Goal: Book appointment/travel/reservation

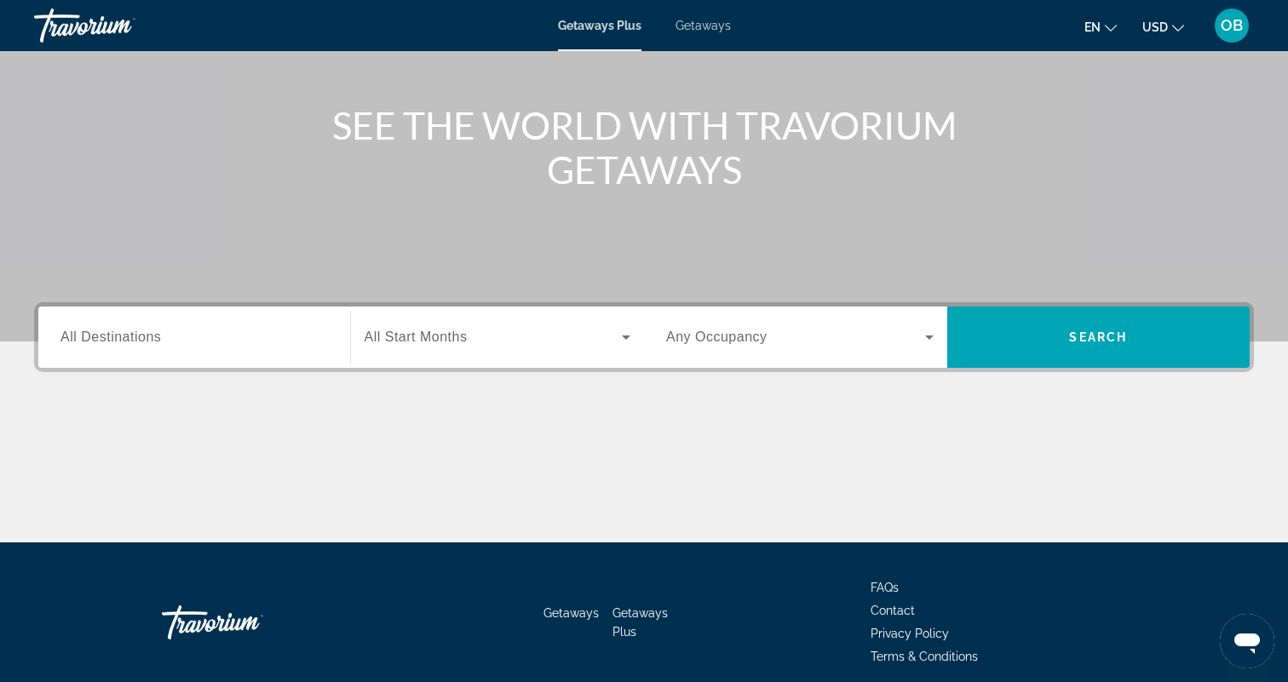
scroll to position [179, 0]
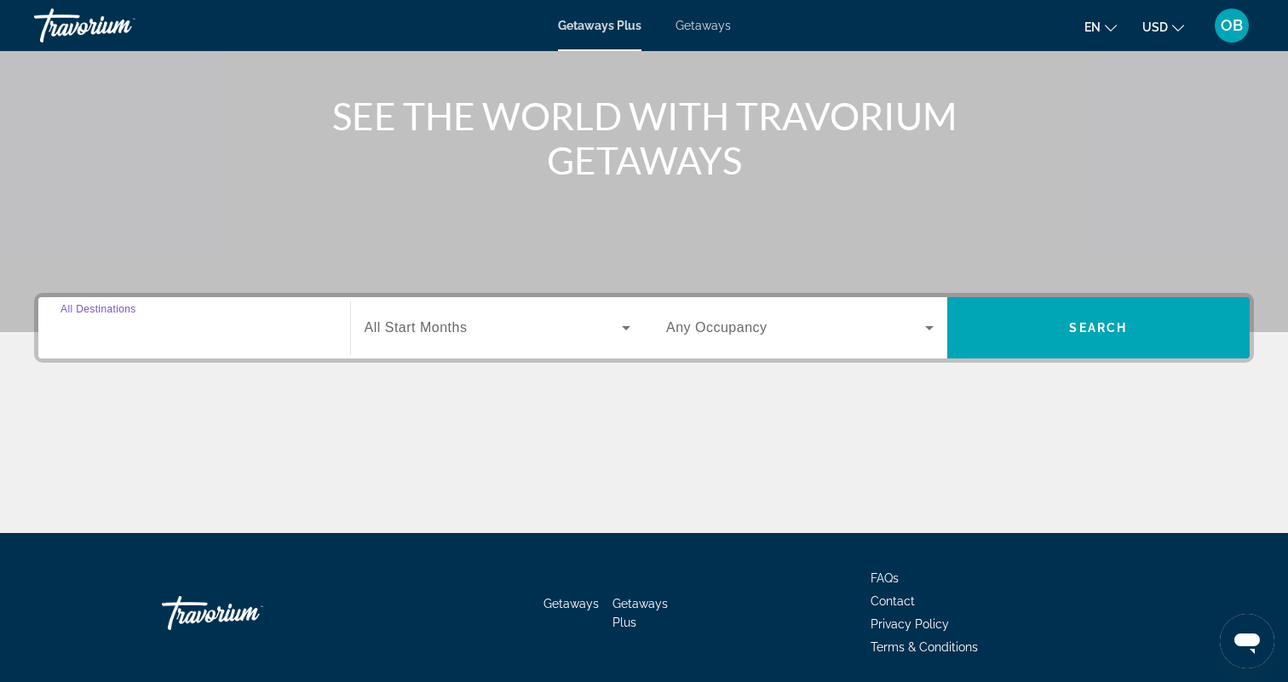
click at [229, 331] on input "Destination All Destinations" at bounding box center [194, 329] width 268 height 20
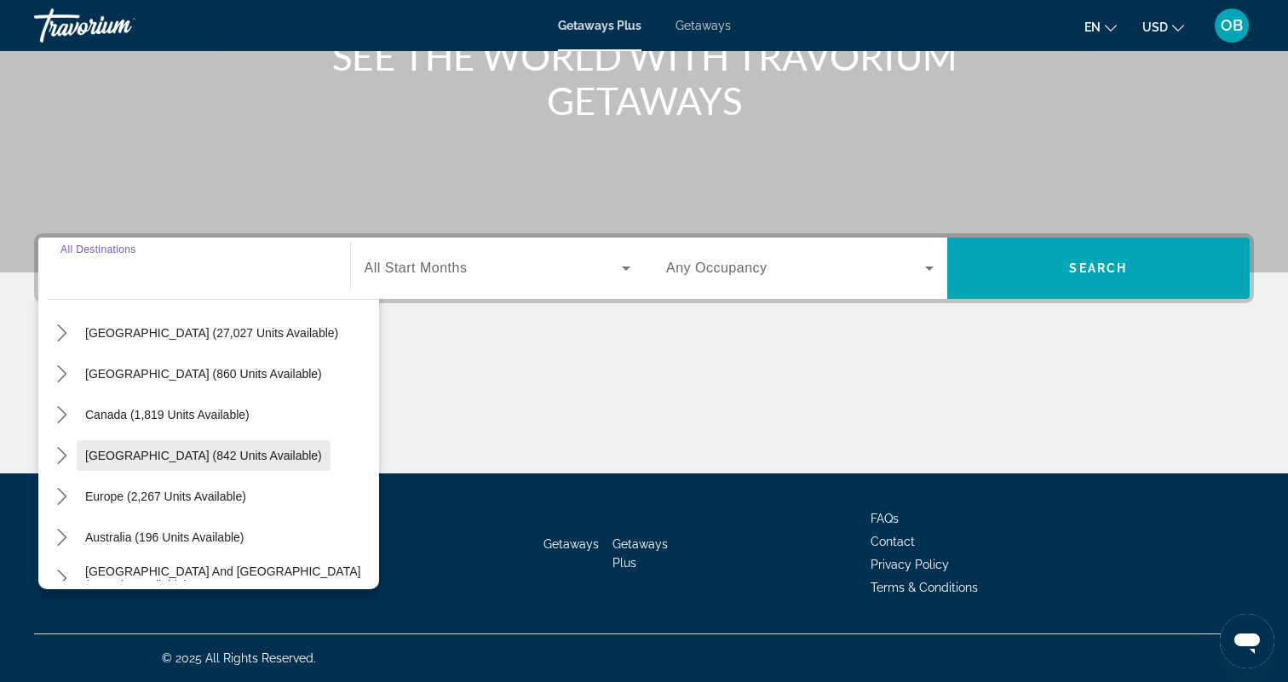
scroll to position [37, 0]
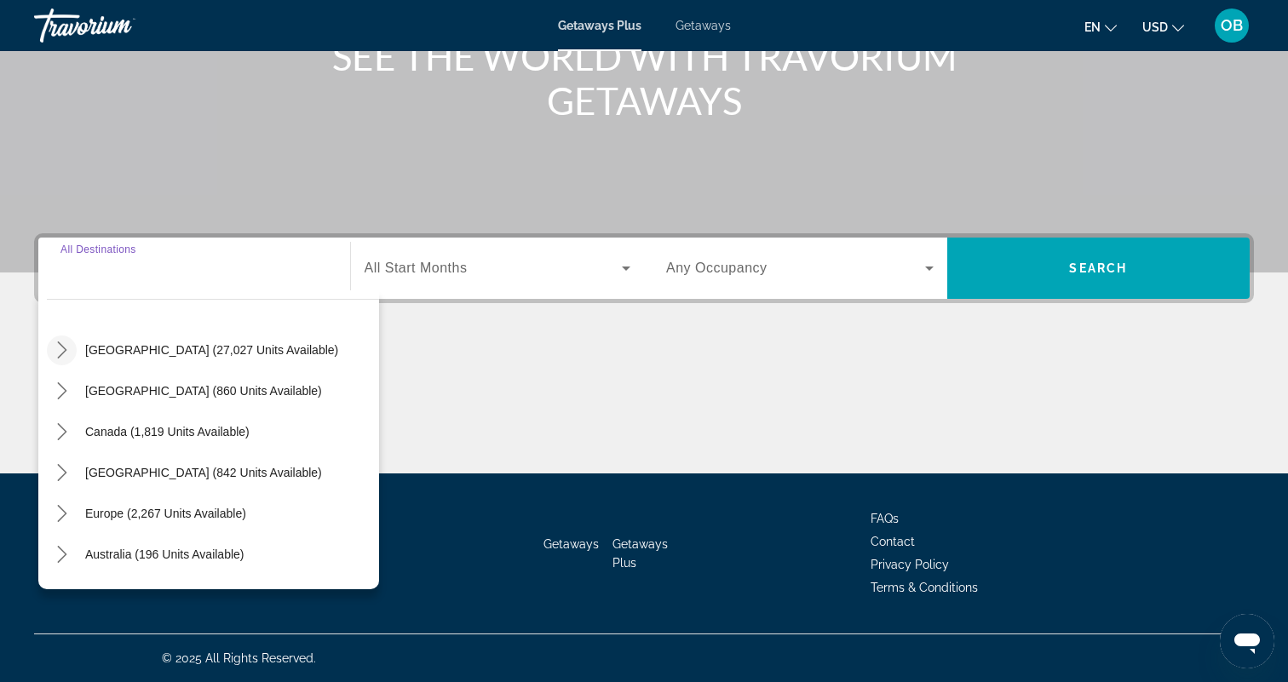
click at [72, 347] on mat-icon "Toggle United States (27,027 units available) submenu" at bounding box center [62, 351] width 30 height 30
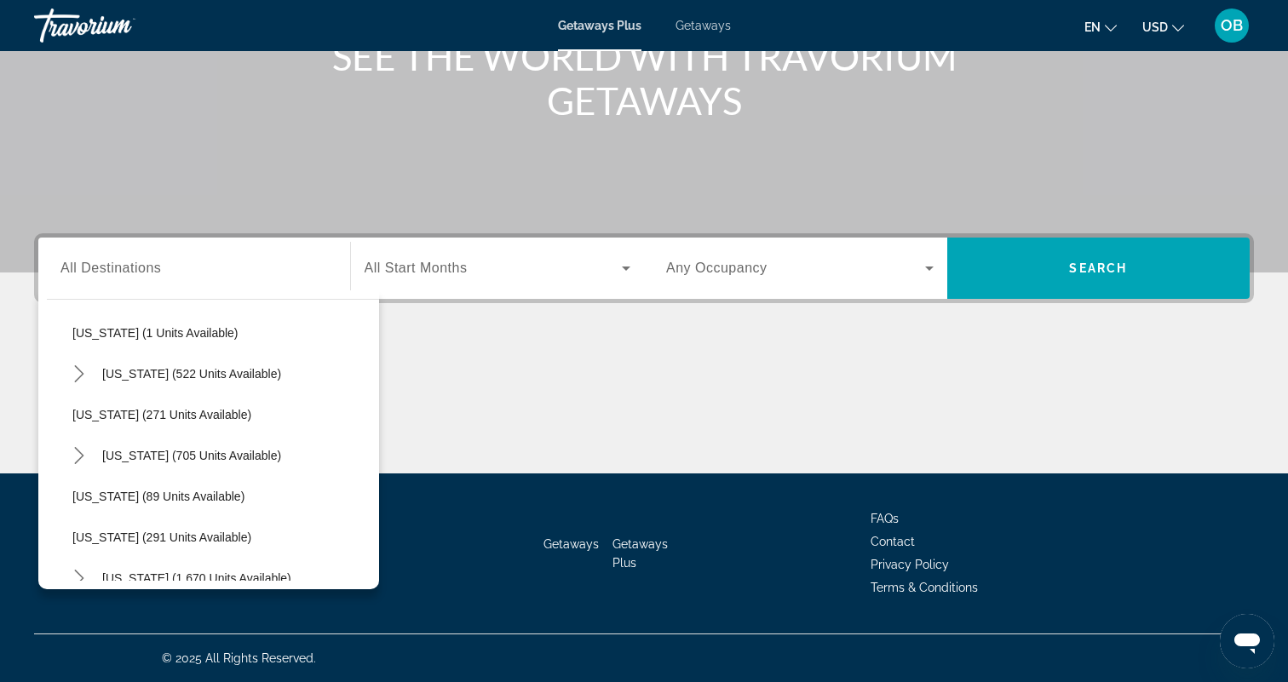
scroll to position [539, 0]
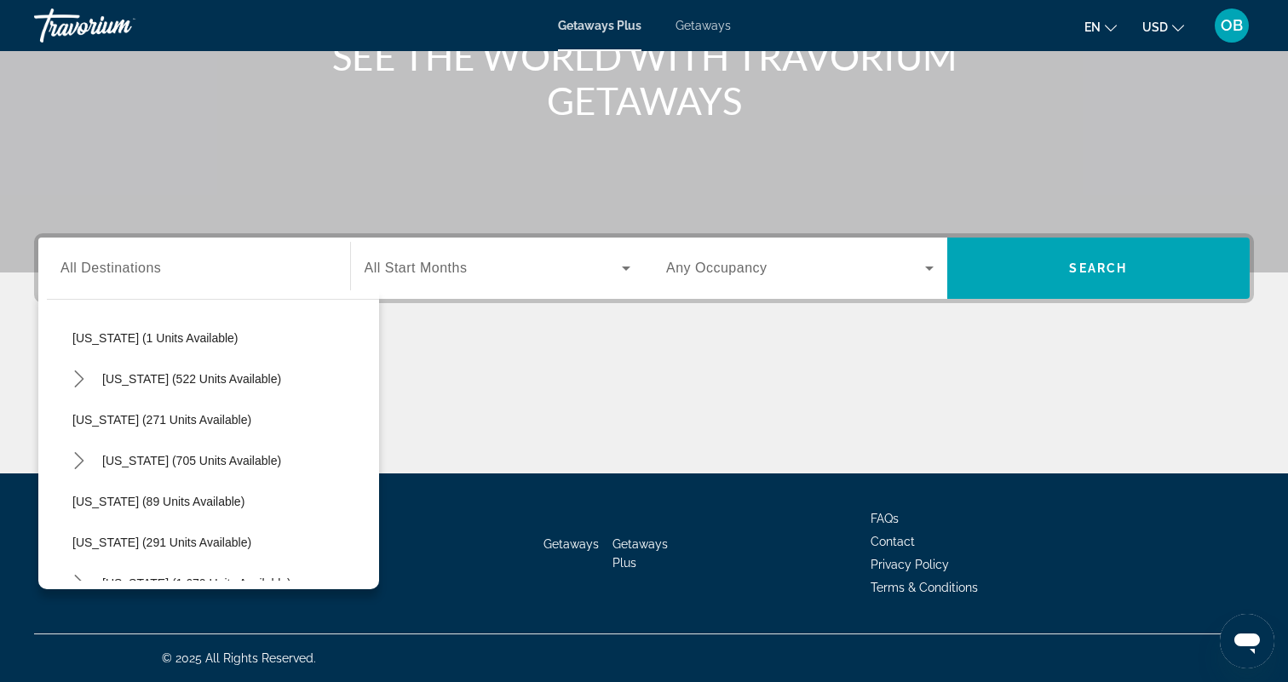
click at [717, 26] on span "Getaways" at bounding box center [703, 26] width 55 height 14
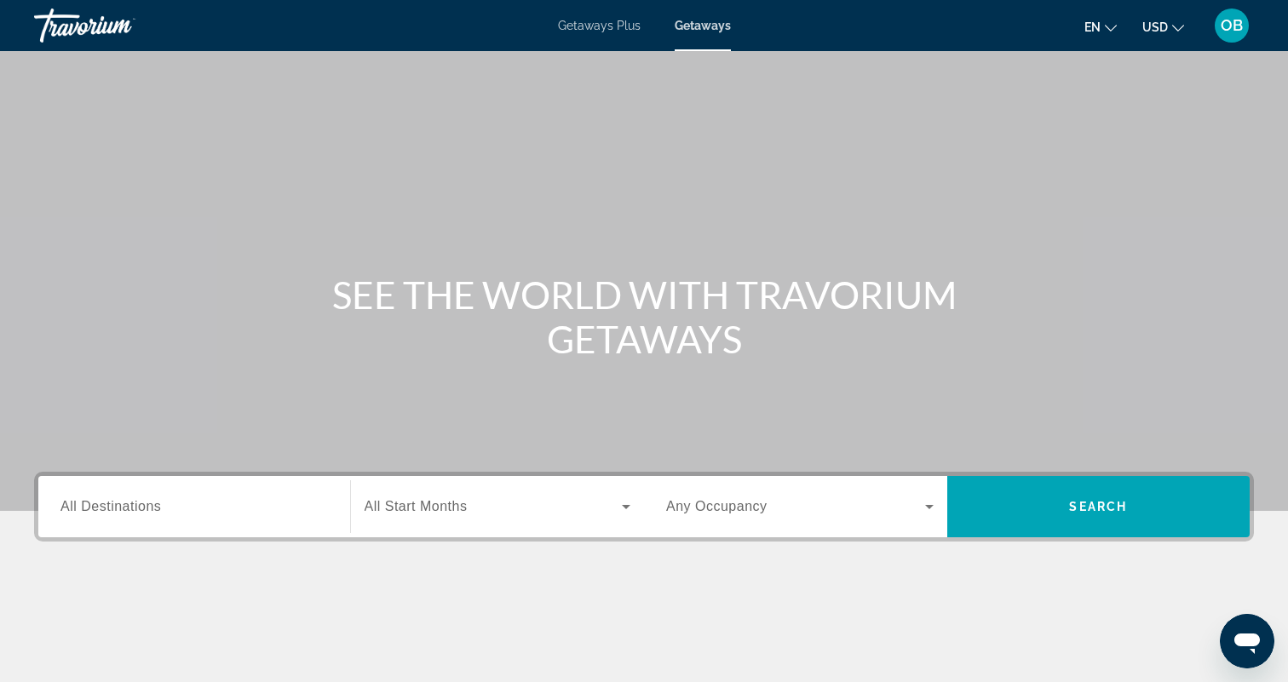
click at [189, 509] on input "Destination All Destinations" at bounding box center [194, 508] width 268 height 20
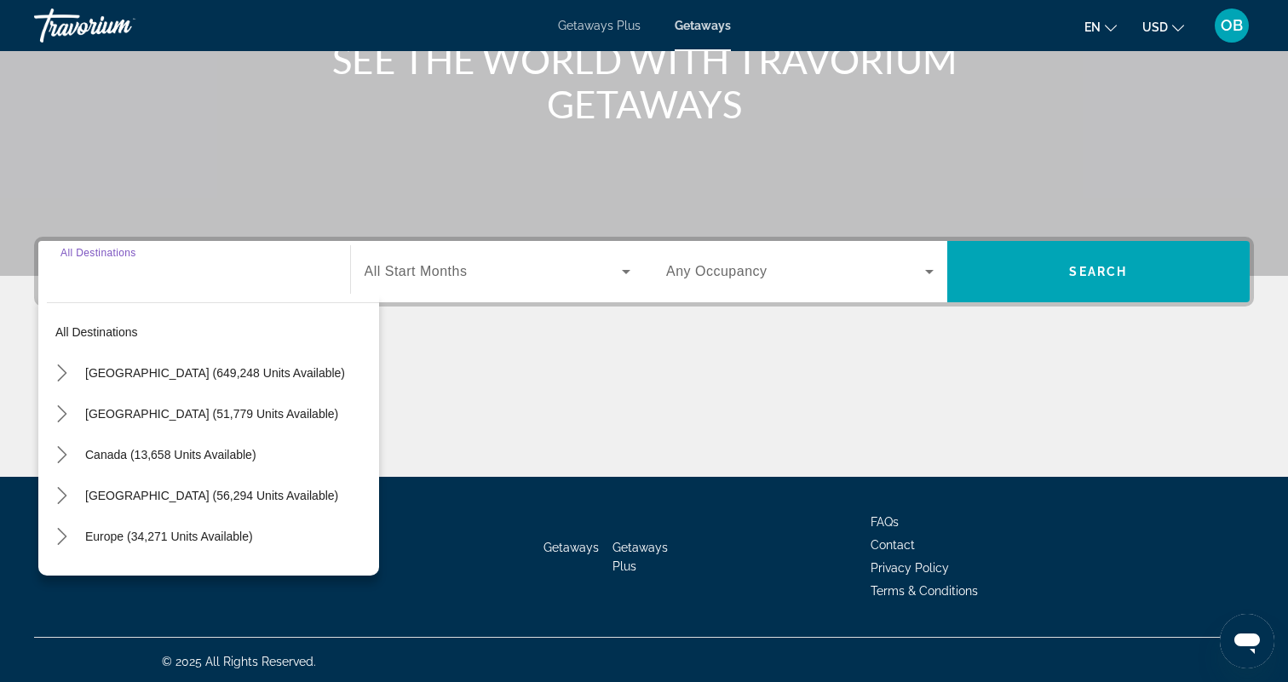
scroll to position [239, 0]
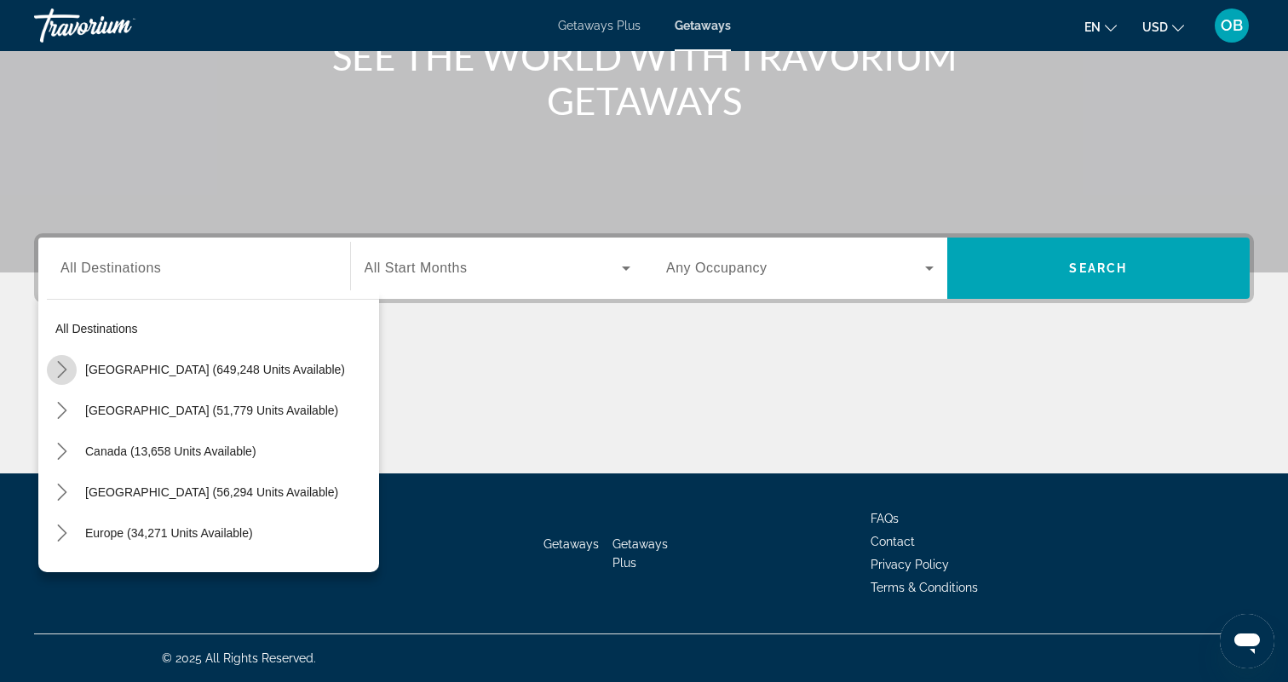
click at [70, 366] on mat-icon "Toggle United States (649,248 units available) submenu" at bounding box center [62, 370] width 30 height 30
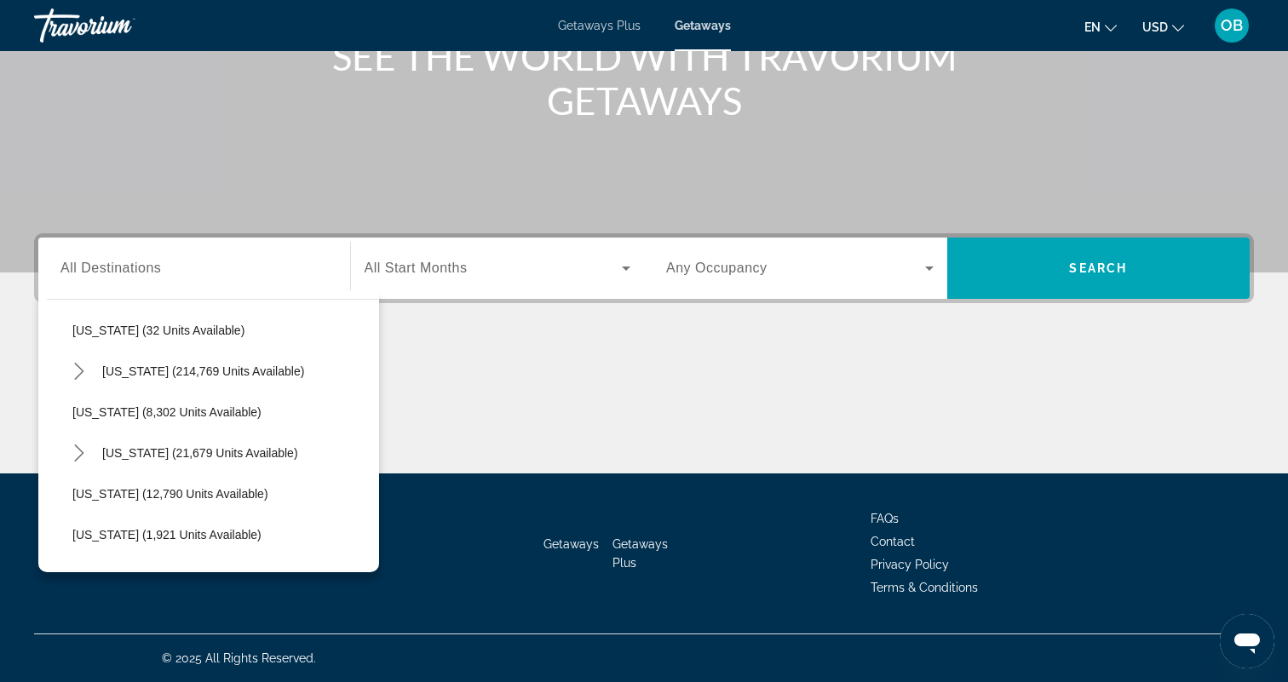
scroll to position [286, 0]
click at [163, 453] on span "[US_STATE] (21,679 units available)" at bounding box center [200, 452] width 196 height 14
type input "**********"
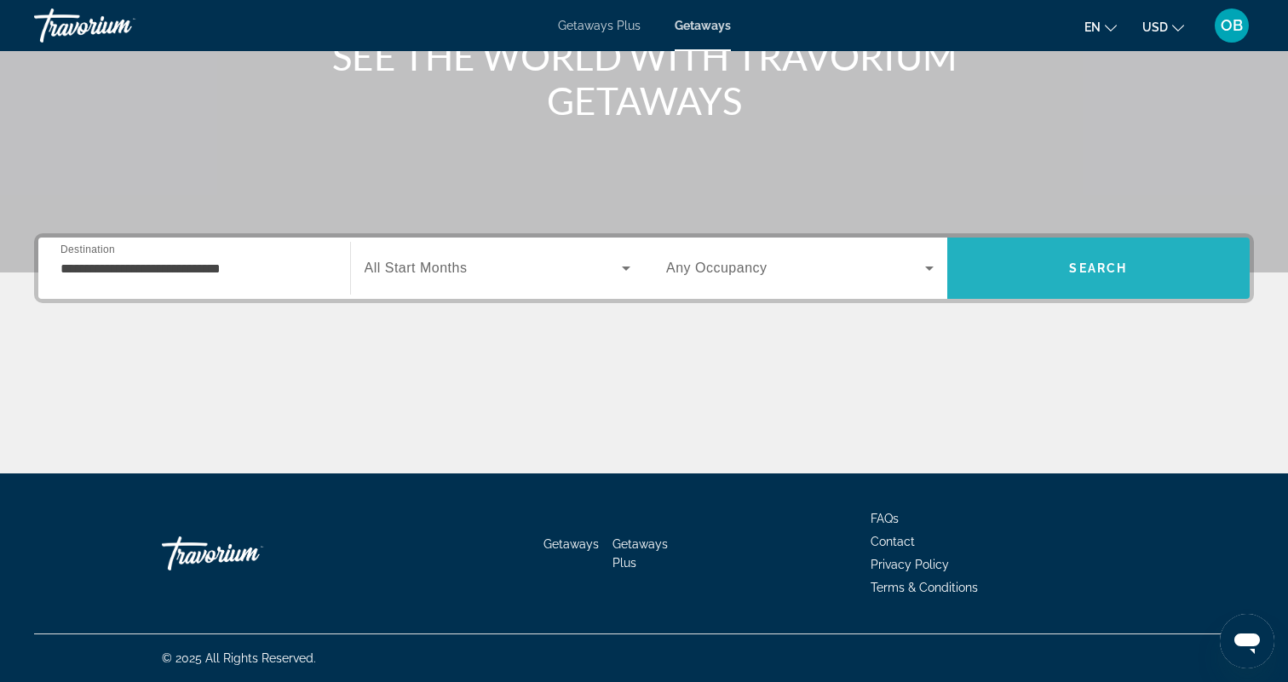
click at [1085, 250] on span "Search" at bounding box center [1098, 268] width 303 height 41
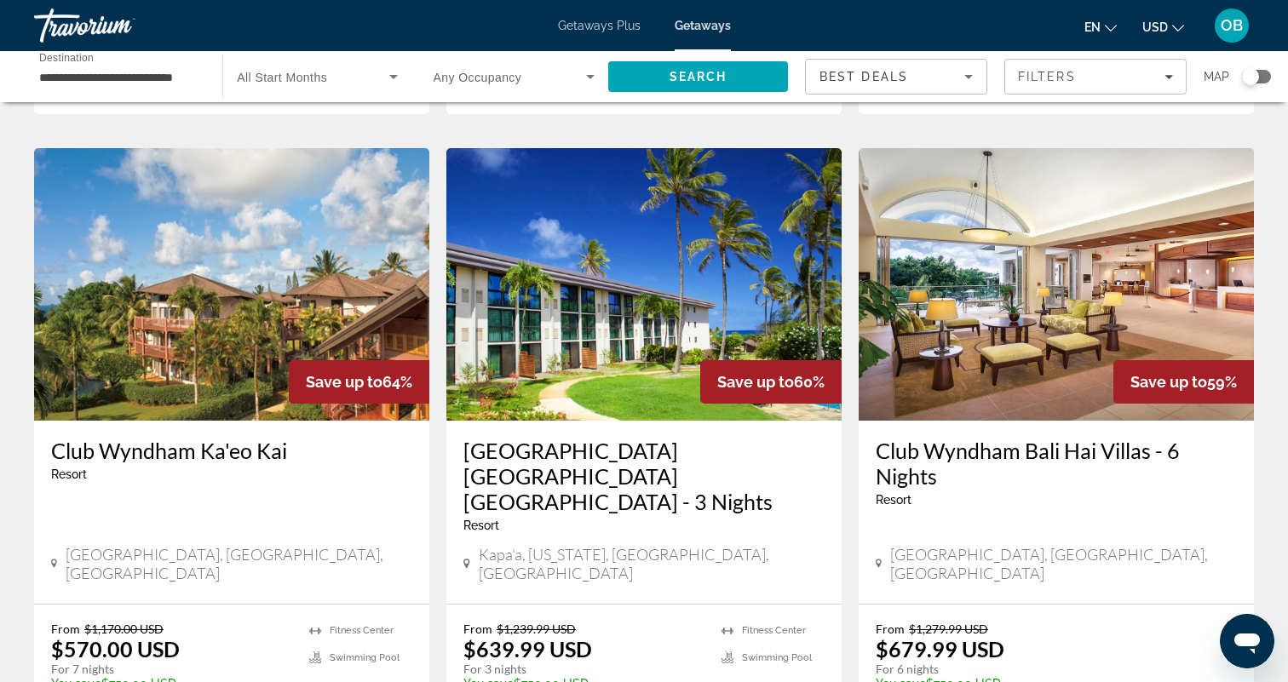
scroll to position [2202, 0]
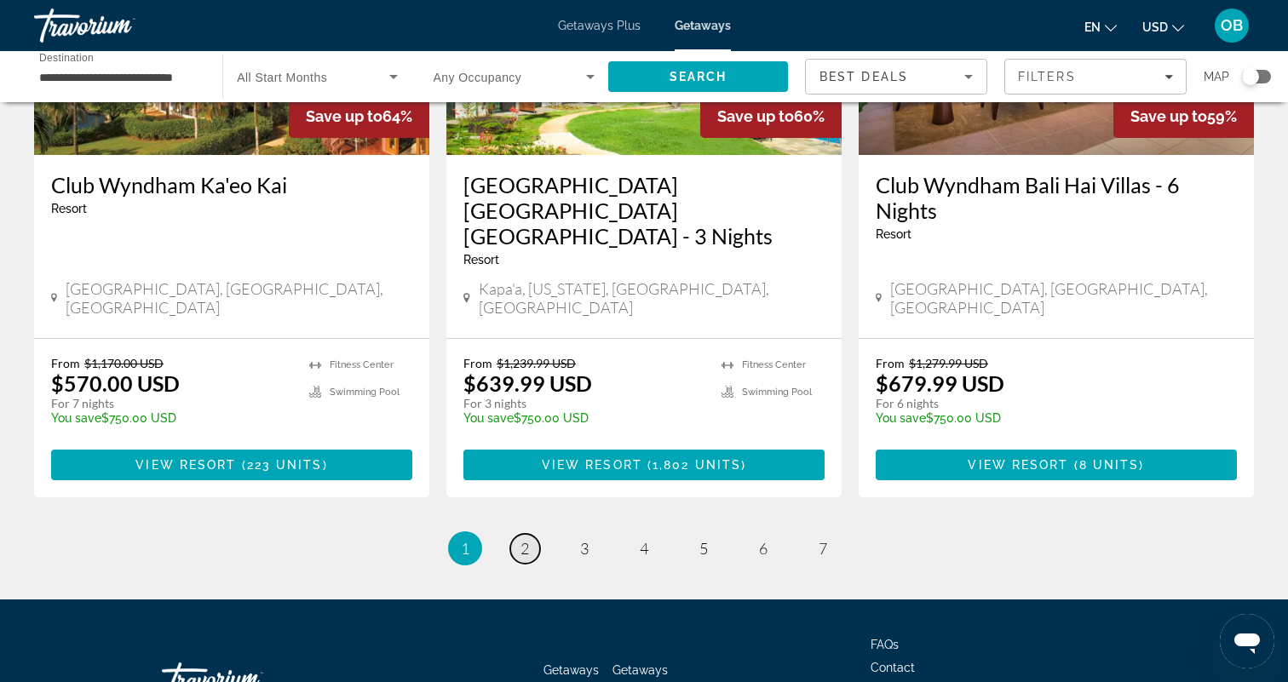
click at [528, 539] on span "2" at bounding box center [525, 548] width 9 height 19
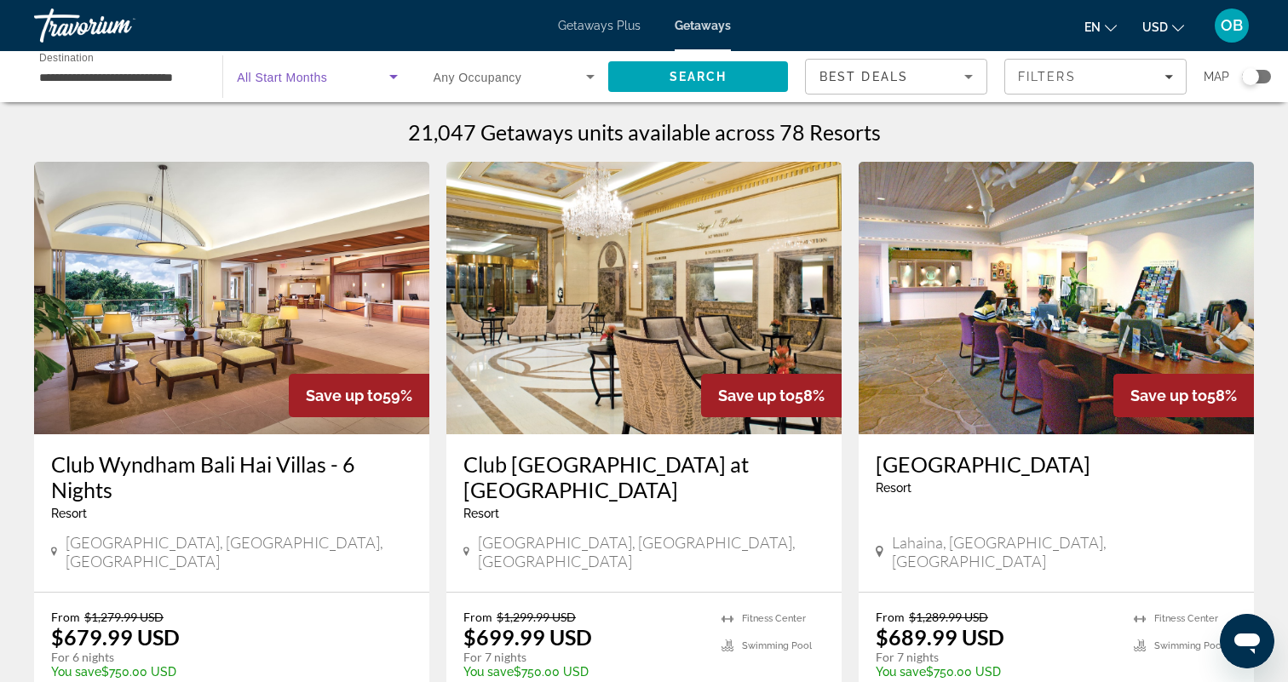
click at [382, 78] on span "Search widget" at bounding box center [313, 76] width 152 height 20
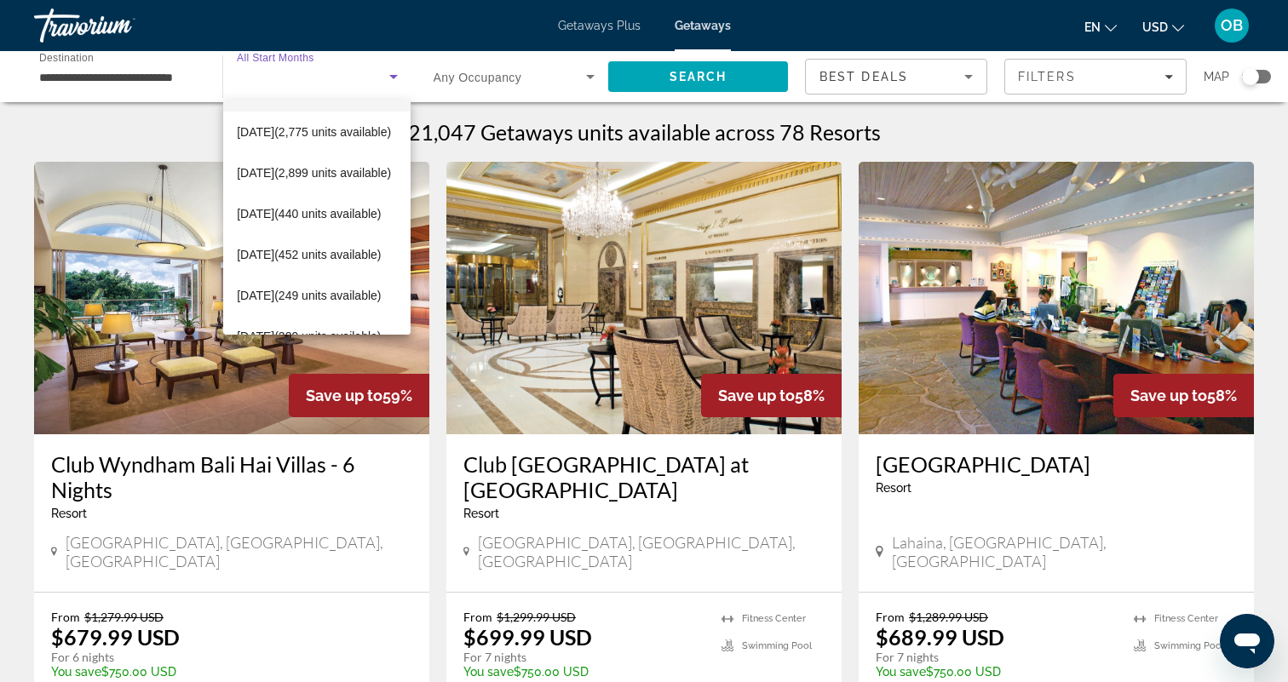
scroll to position [214, 0]
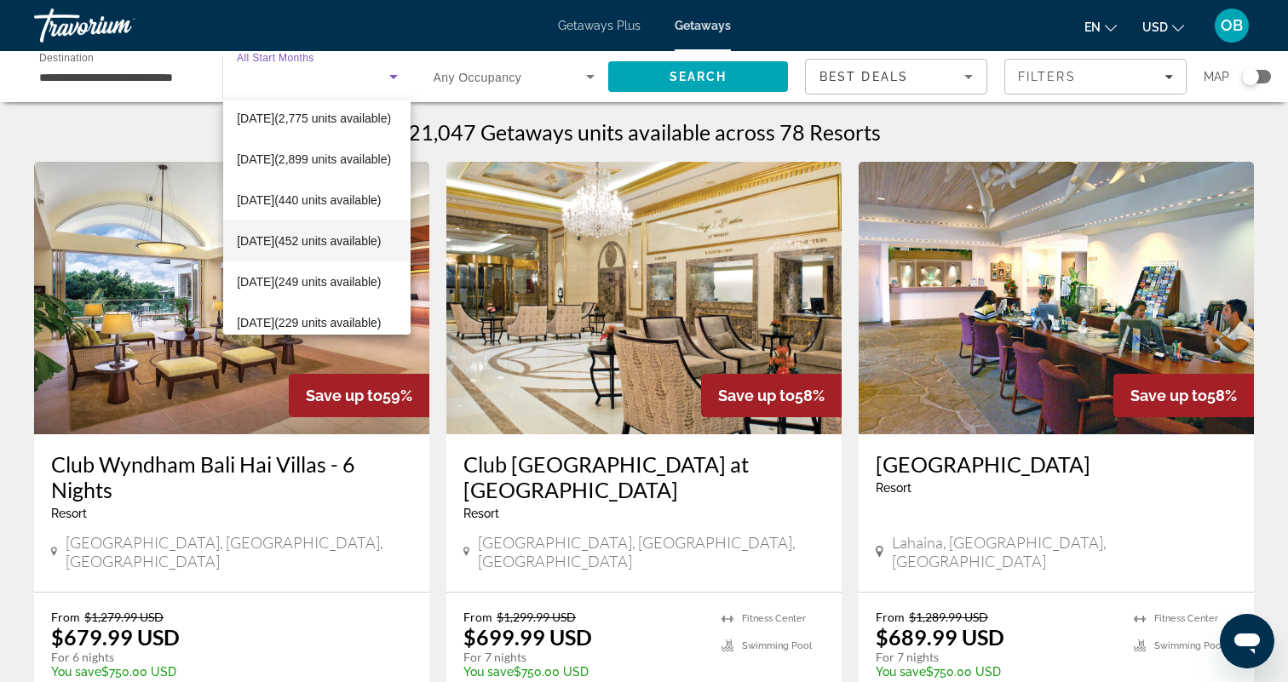
click at [323, 240] on span "[DATE] (452 units available)" at bounding box center [309, 241] width 144 height 20
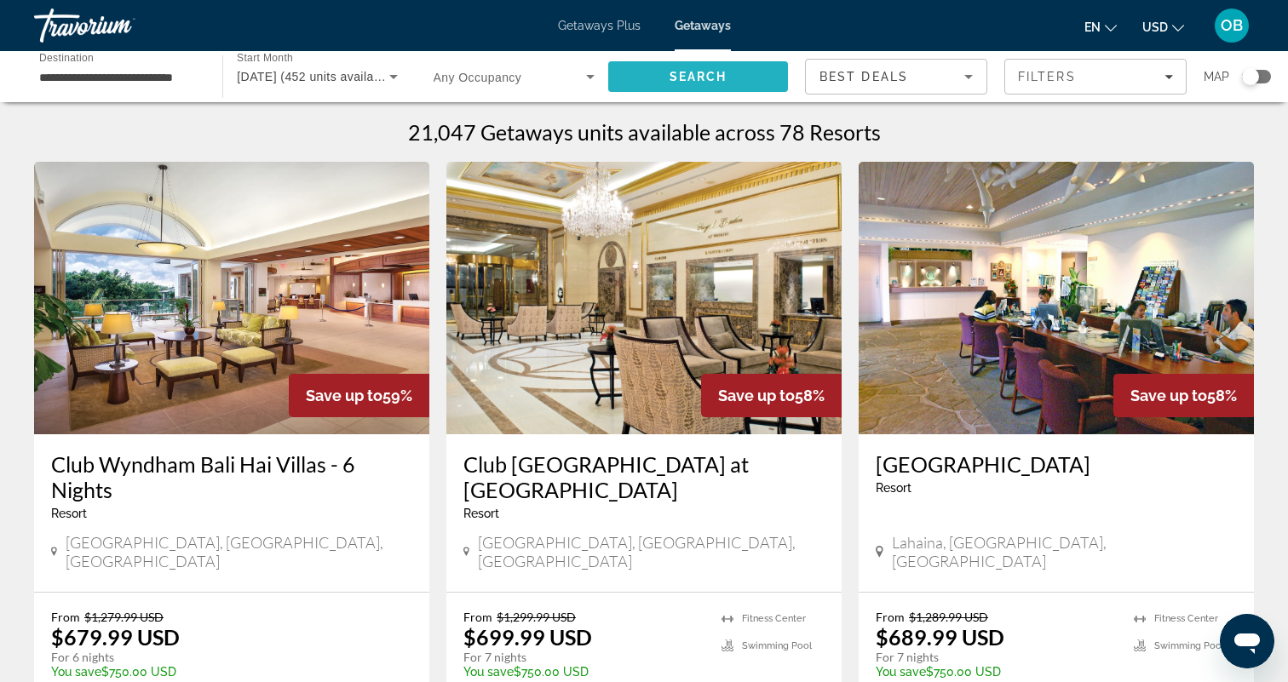
click at [700, 72] on span "Search" at bounding box center [699, 77] width 58 height 14
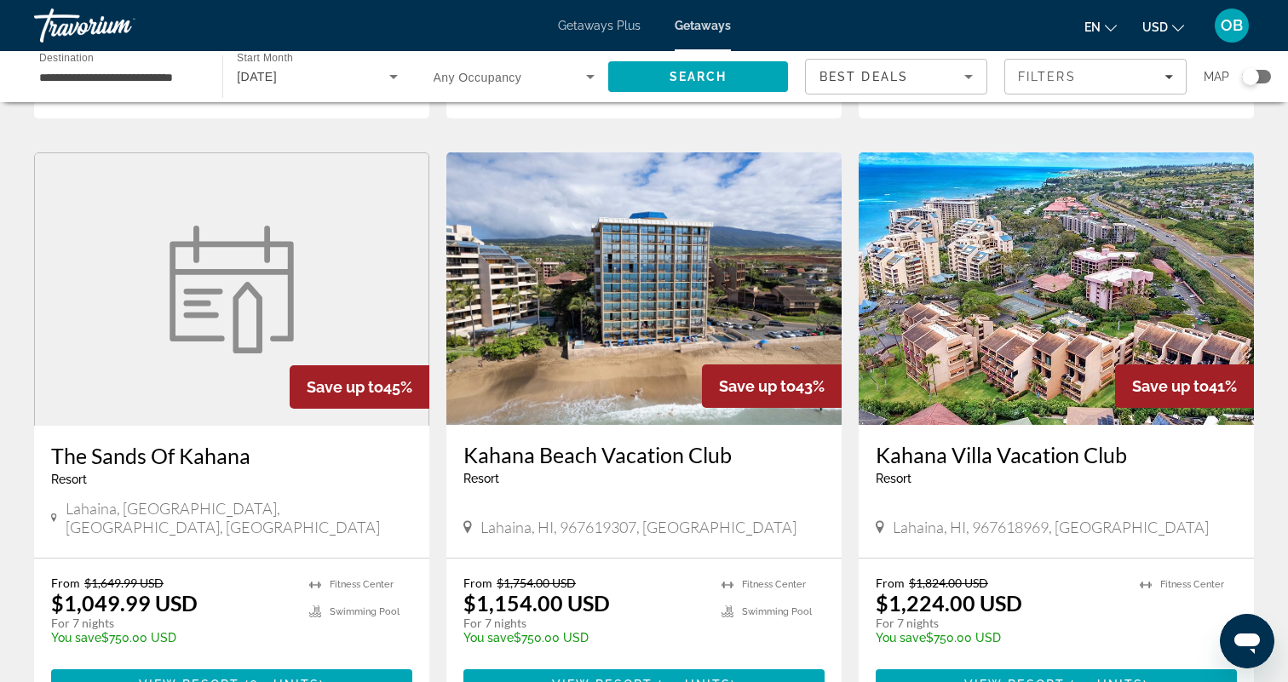
scroll to position [1891, 0]
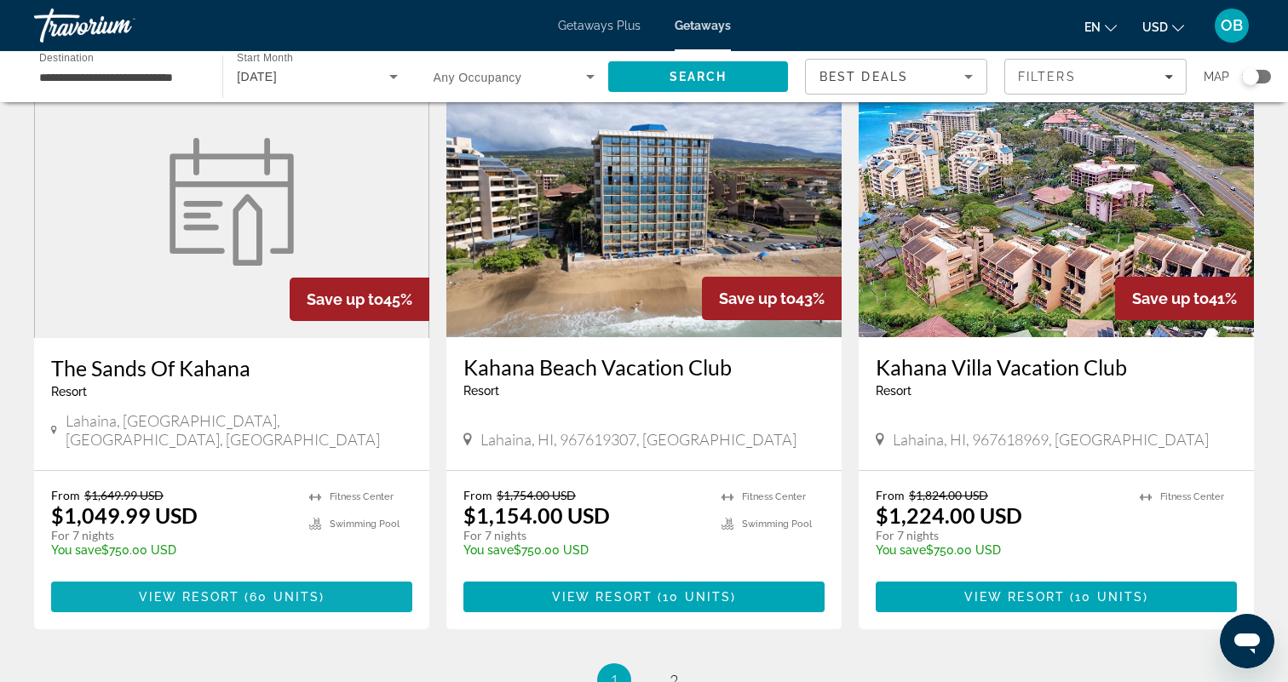
click at [287, 590] on span "60 units" at bounding box center [285, 597] width 70 height 14
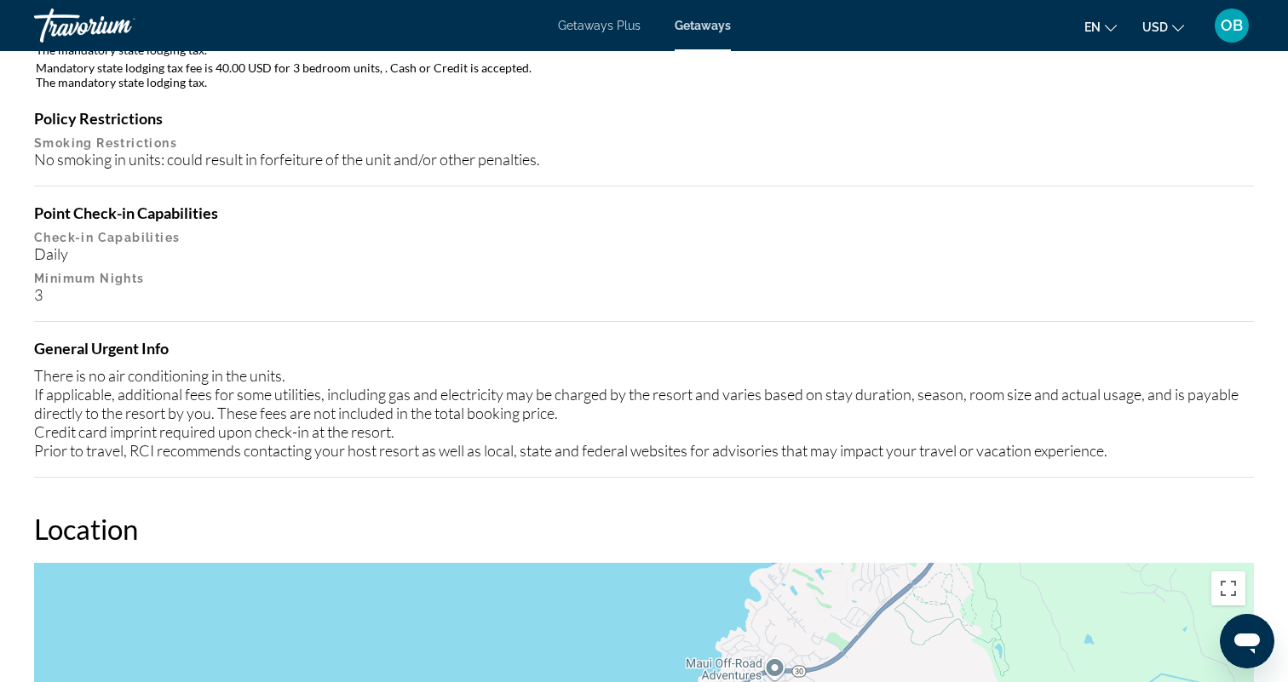
scroll to position [1027, 0]
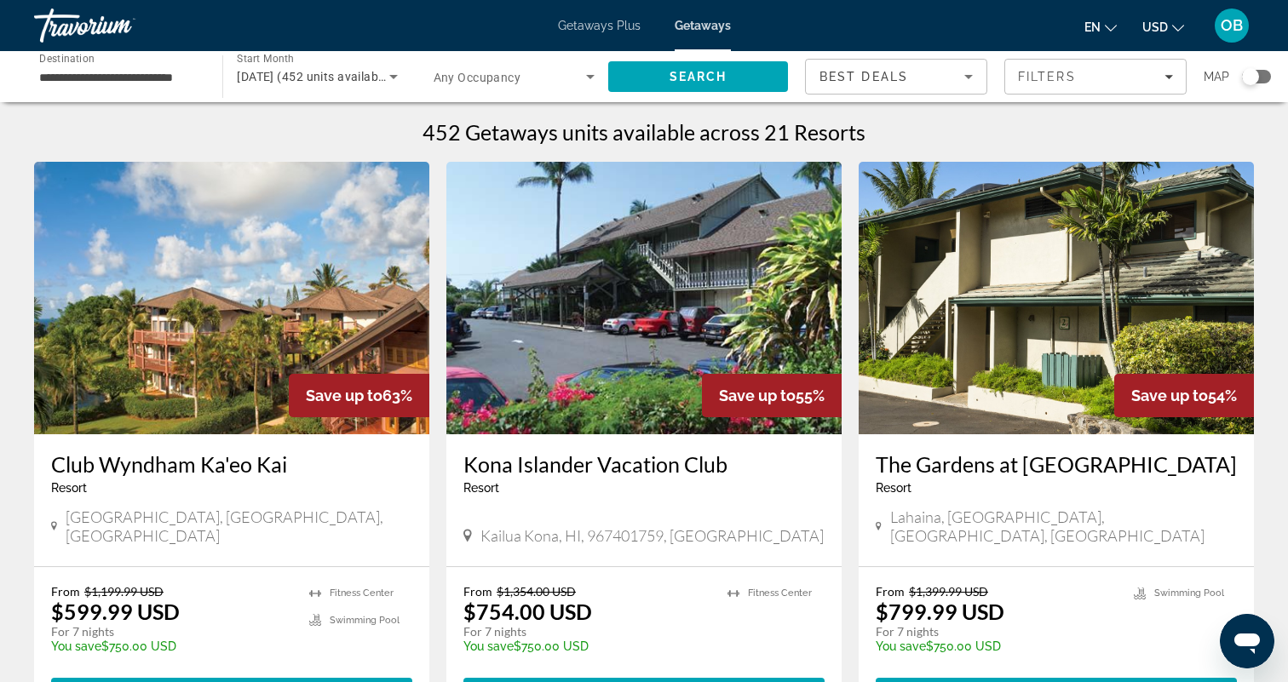
click at [596, 26] on span "Getaways Plus" at bounding box center [599, 26] width 83 height 14
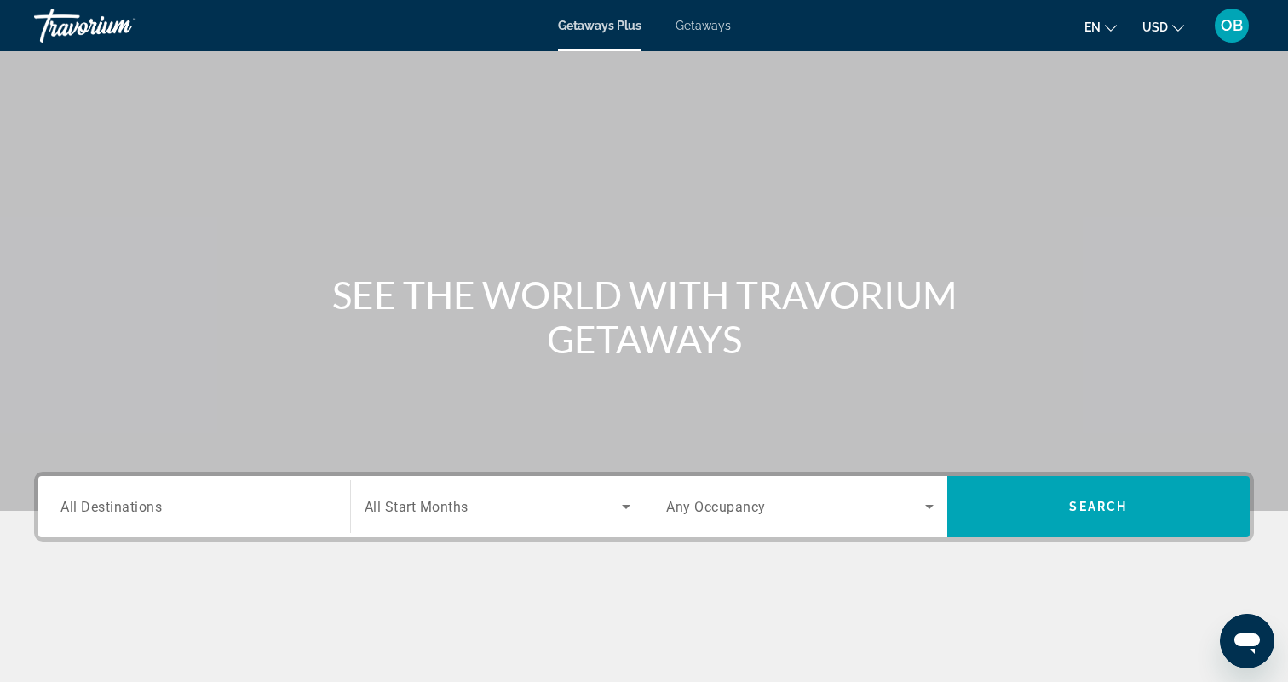
click at [293, 510] on input "Destination All Destinations" at bounding box center [194, 508] width 268 height 20
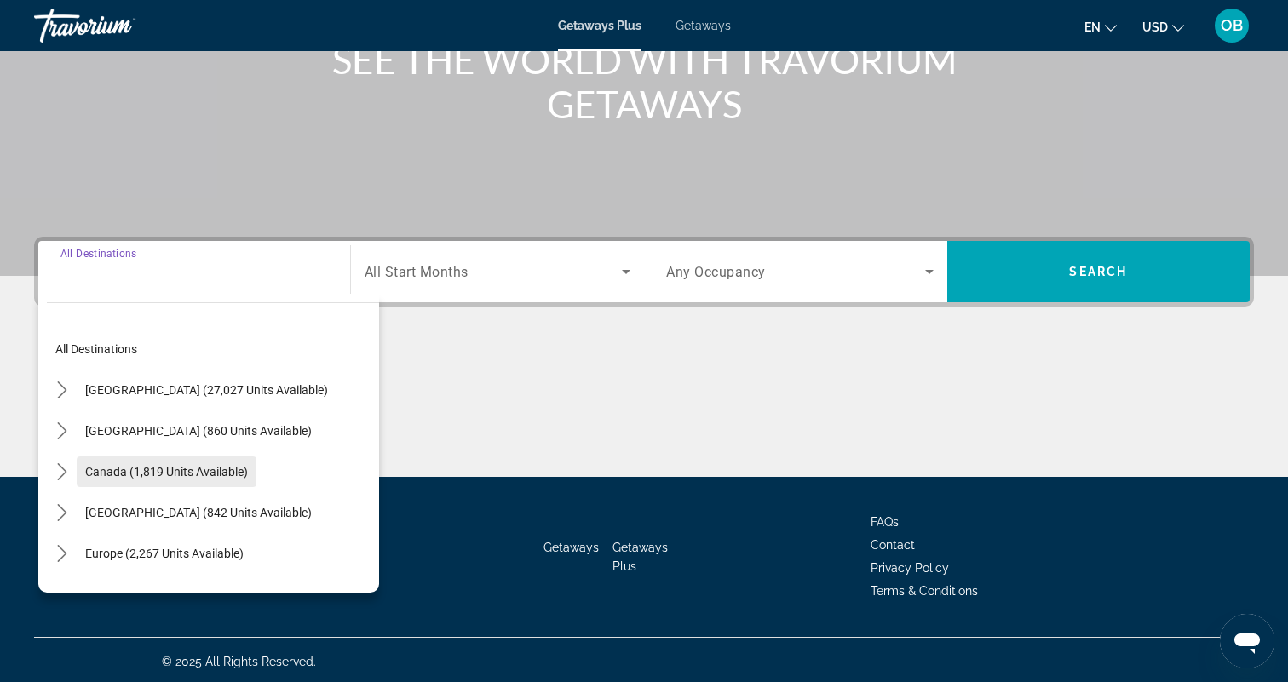
scroll to position [239, 0]
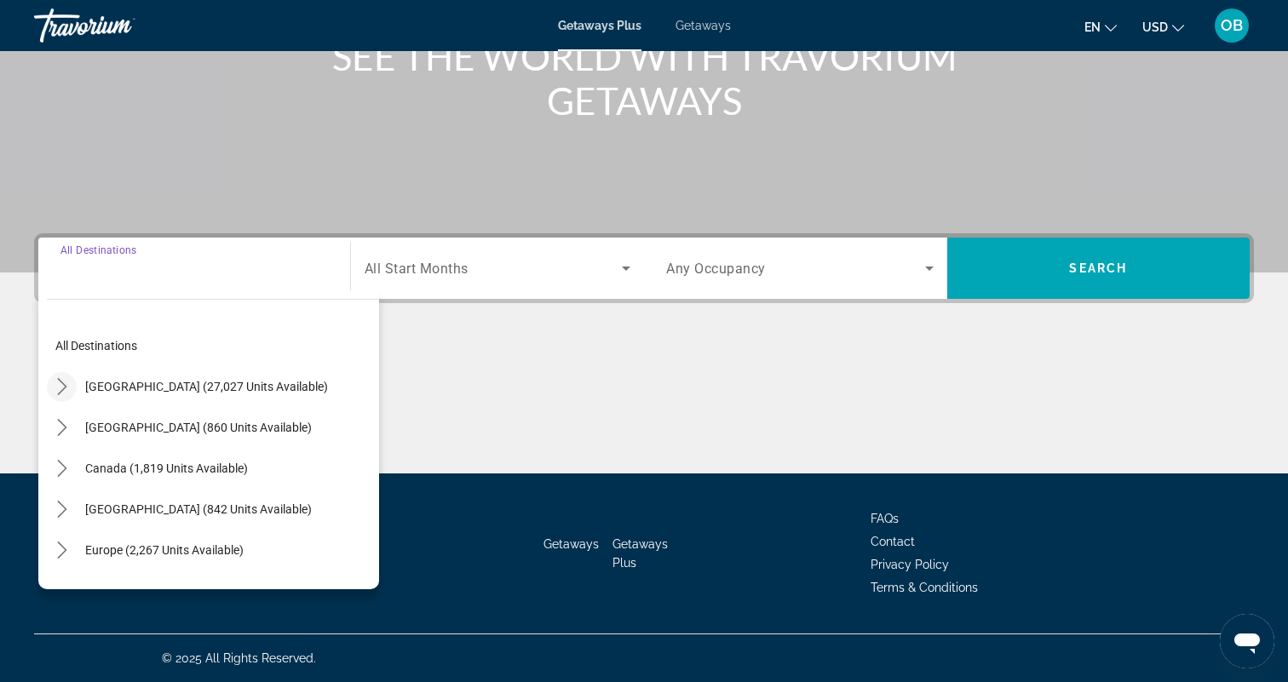
click at [61, 388] on icon "Toggle United States (27,027 units available) submenu" at bounding box center [62, 386] width 17 height 17
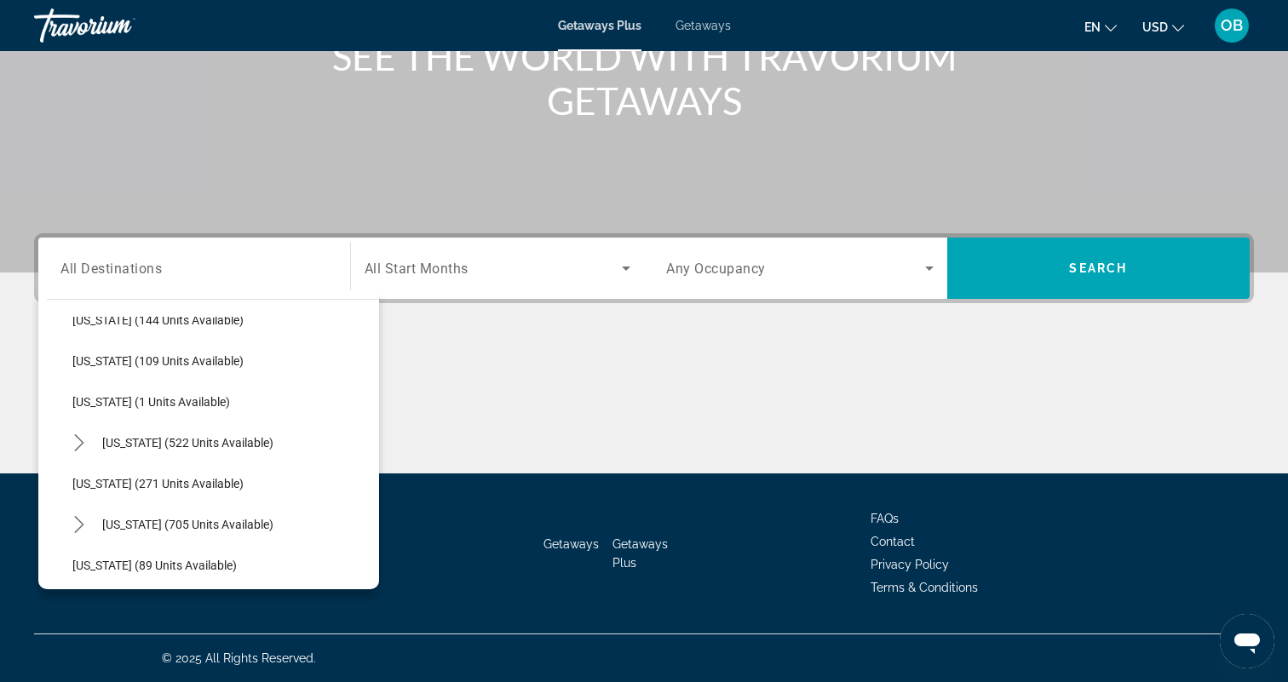
scroll to position [478, 0]
click at [200, 267] on input "Destination All Destinations" at bounding box center [194, 269] width 268 height 20
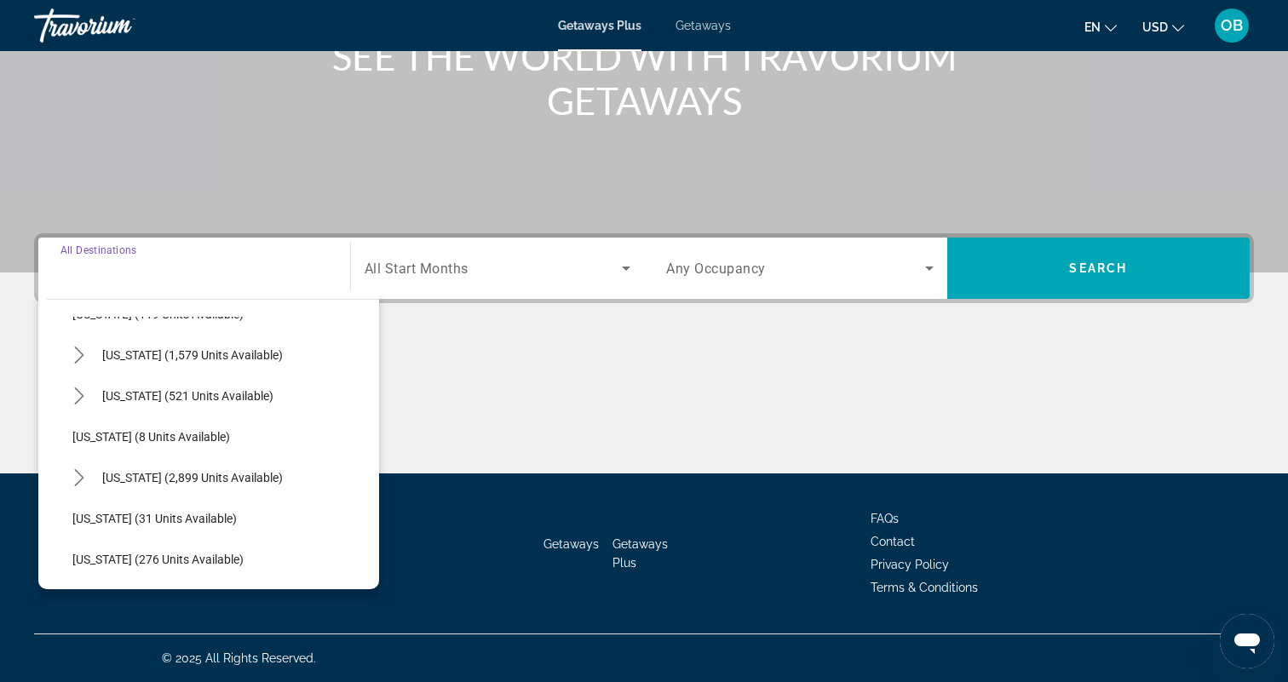
scroll to position [0, 0]
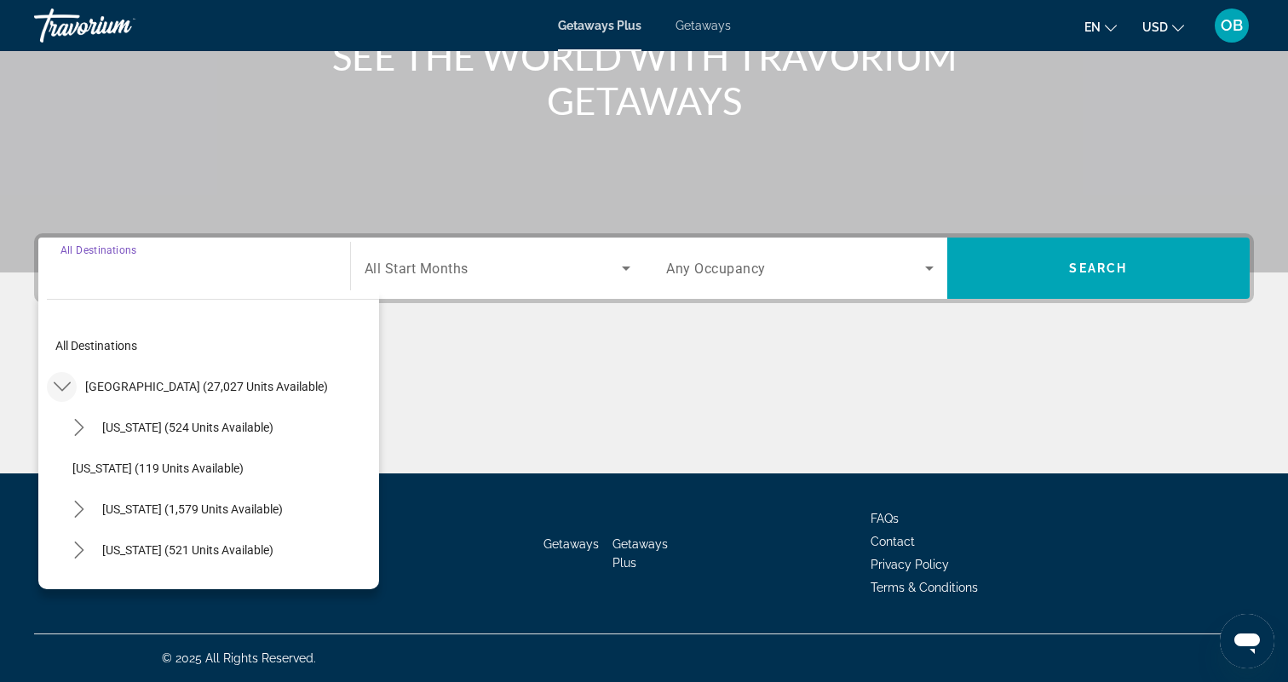
click at [65, 380] on icon "Toggle United States (27,027 units available) submenu" at bounding box center [62, 386] width 17 height 17
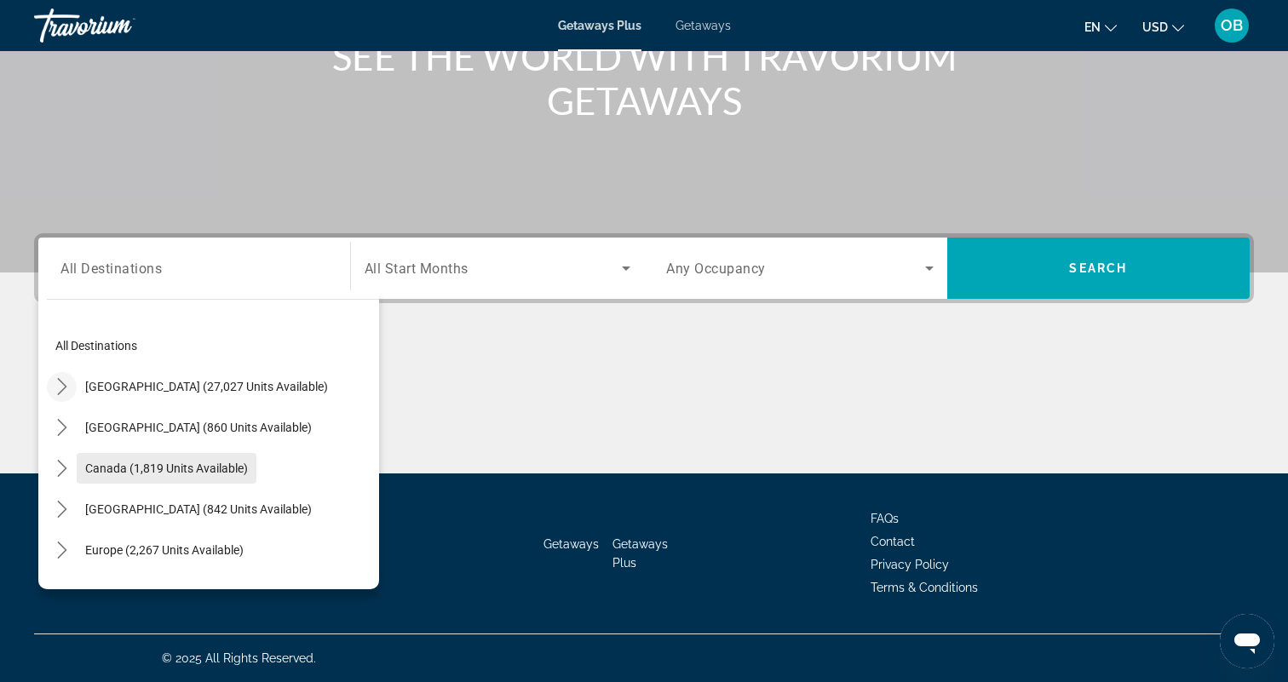
scroll to position [276, 0]
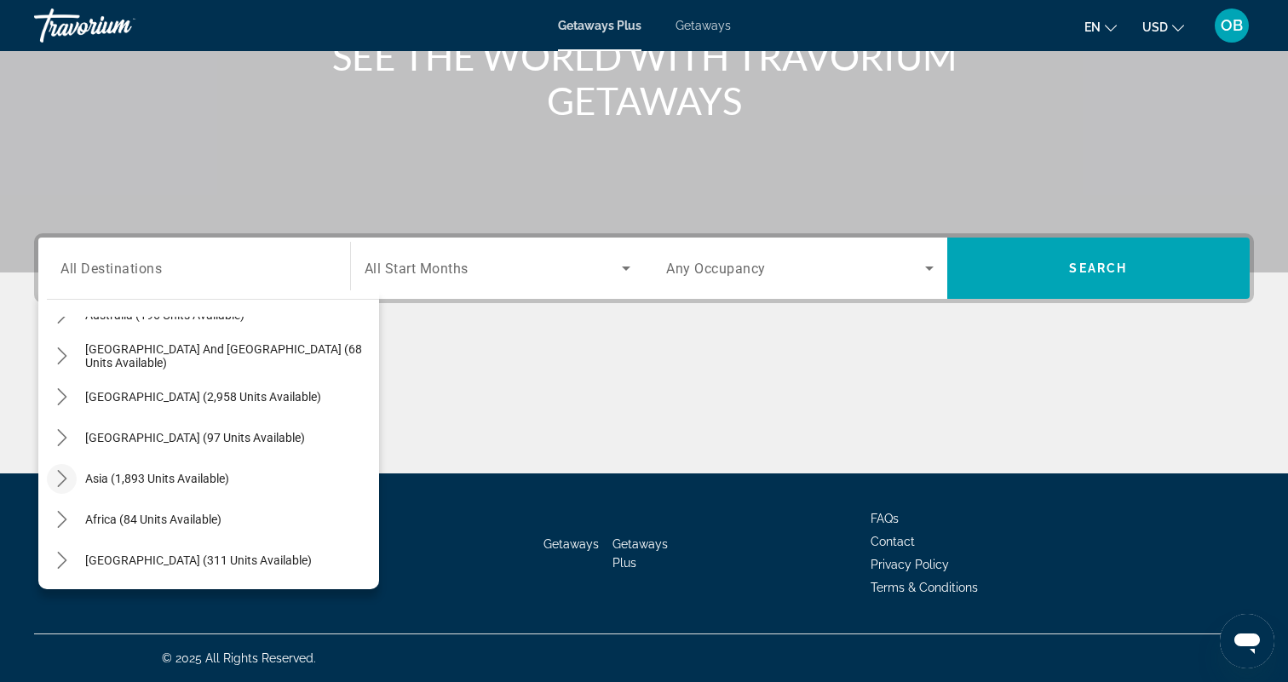
click at [71, 480] on mat-icon "Toggle Asia (1,893 units available) submenu" at bounding box center [62, 479] width 30 height 30
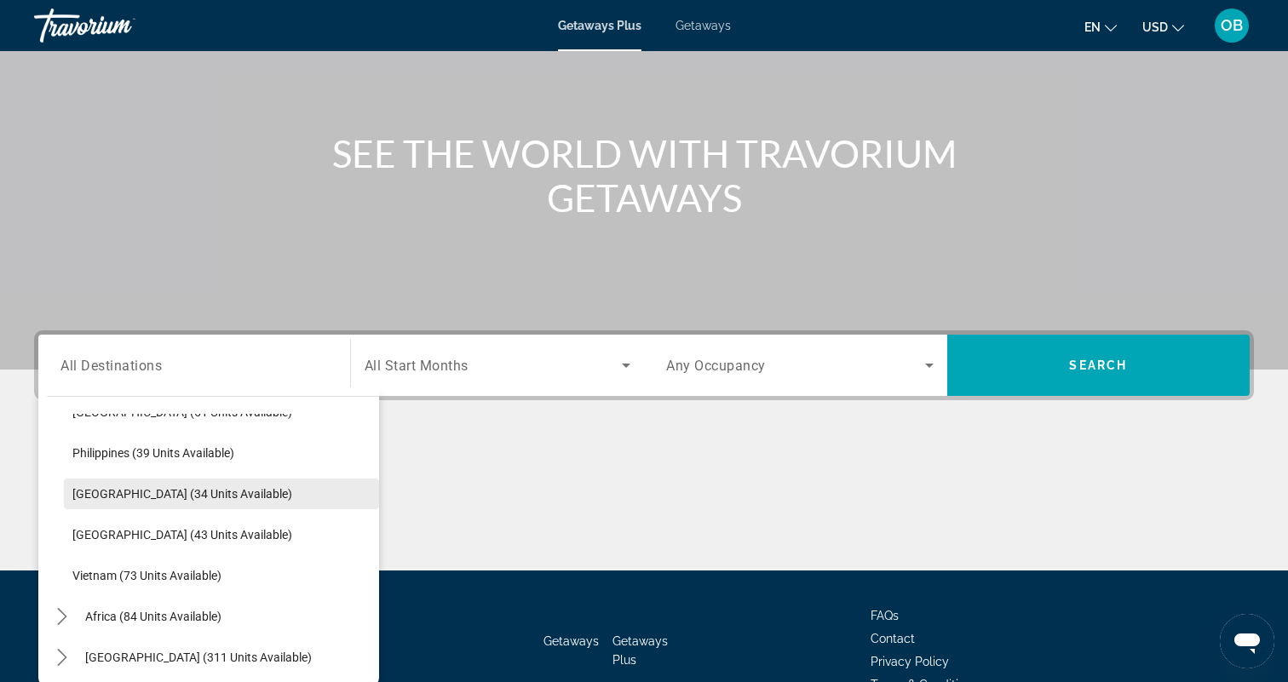
scroll to position [193, 0]
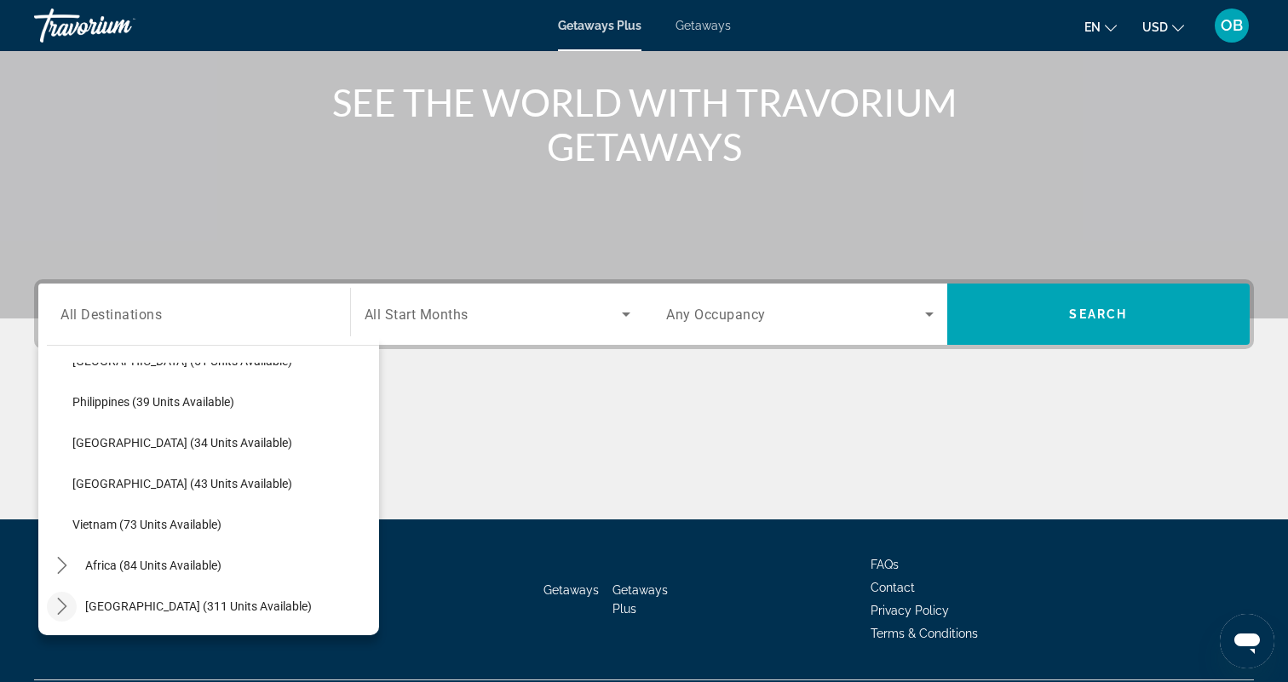
click at [66, 603] on icon "Toggle Middle East (311 units available) submenu" at bounding box center [62, 606] width 17 height 17
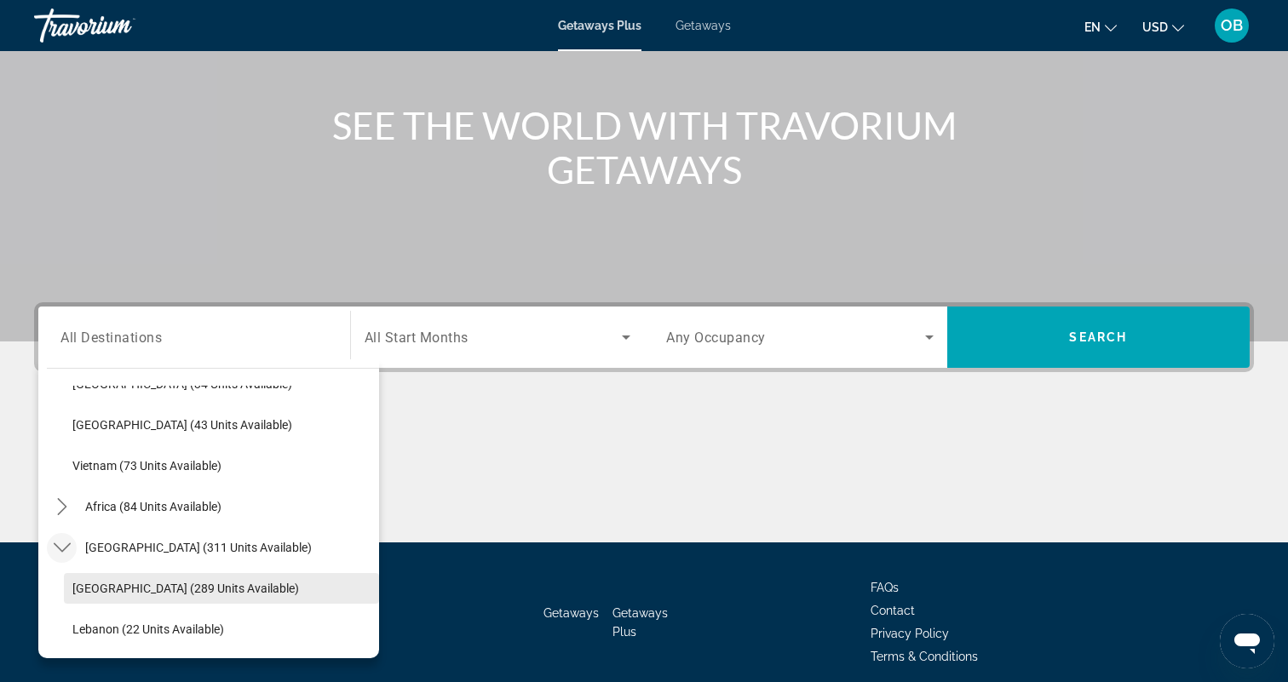
scroll to position [162, 0]
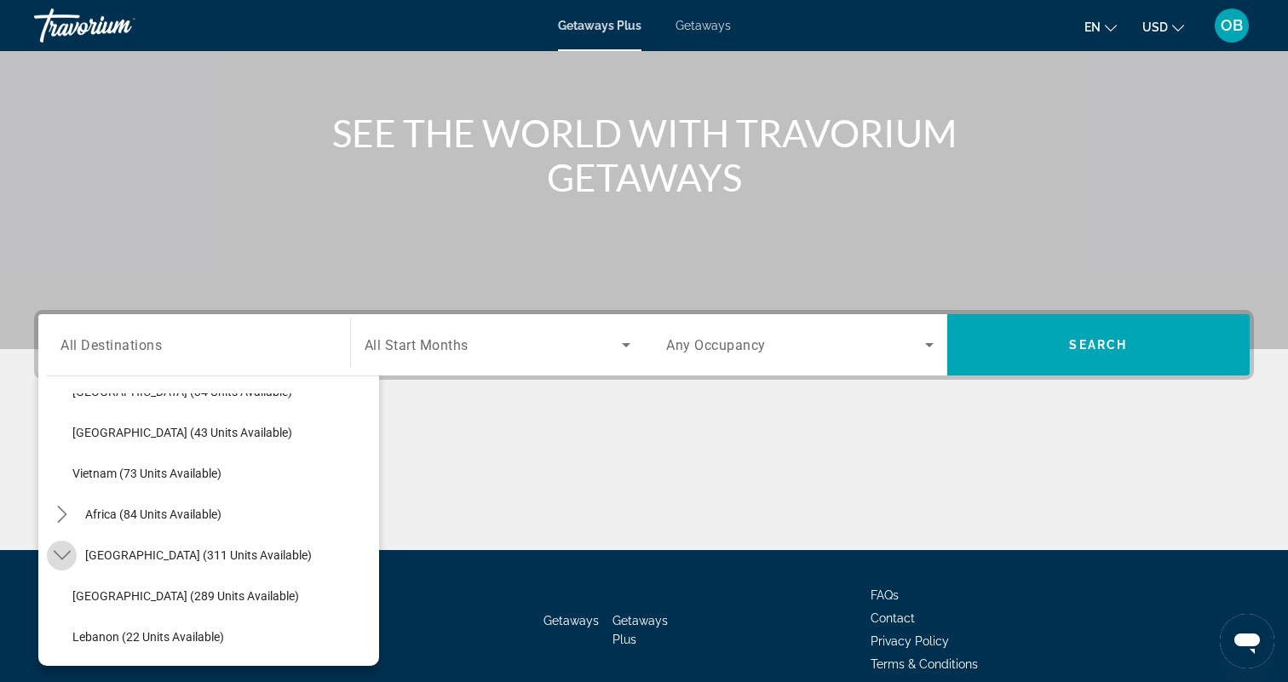
click at [61, 557] on icon "Toggle Middle East (311 units available) submenu" at bounding box center [61, 555] width 17 height 9
click at [72, 595] on mat-icon "Toggle Africa (84 units available) submenu" at bounding box center [62, 597] width 30 height 30
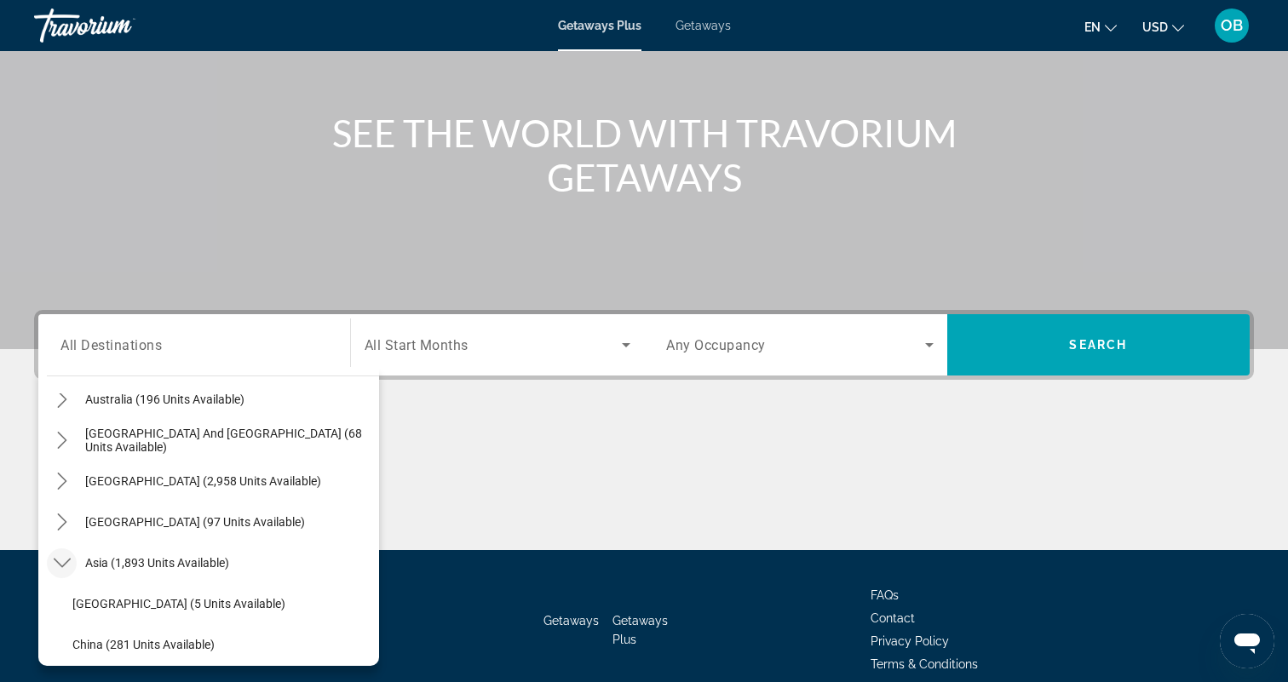
scroll to position [267, 0]
click at [61, 558] on icon "Toggle Asia (1,893 units available) submenu" at bounding box center [62, 564] width 17 height 17
click at [66, 521] on icon "Toggle Central America (97 units available) submenu" at bounding box center [62, 523] width 17 height 17
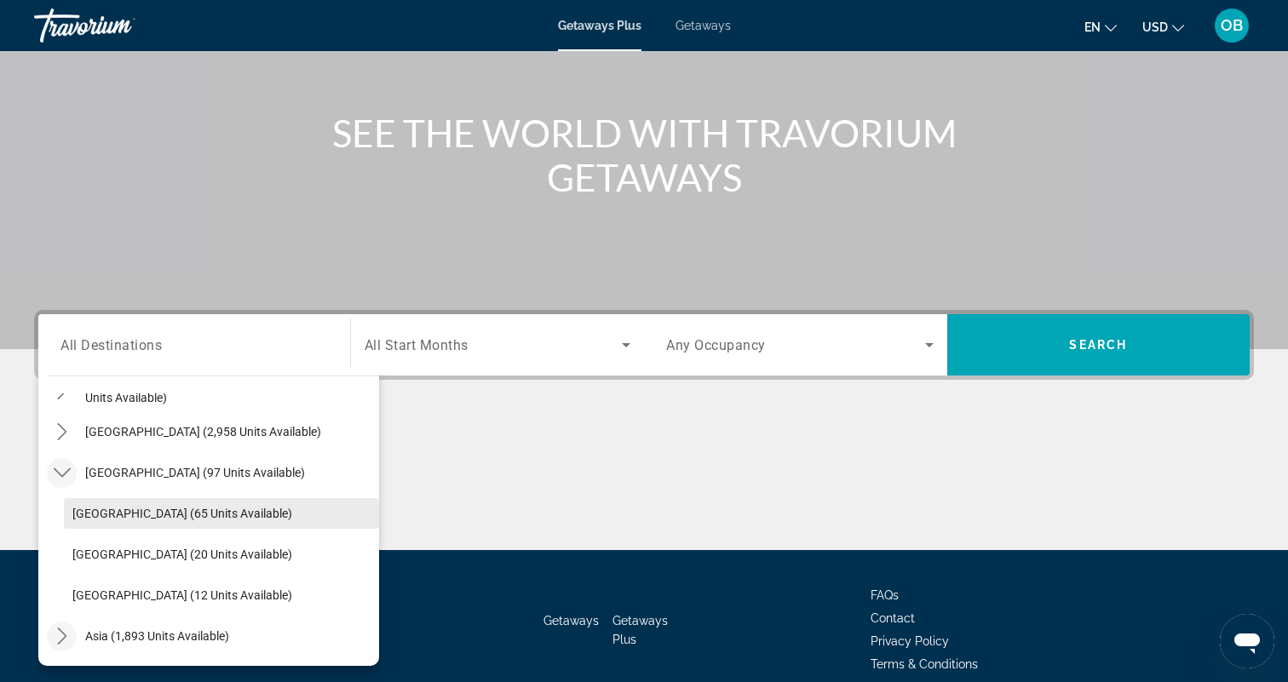
scroll to position [311, 0]
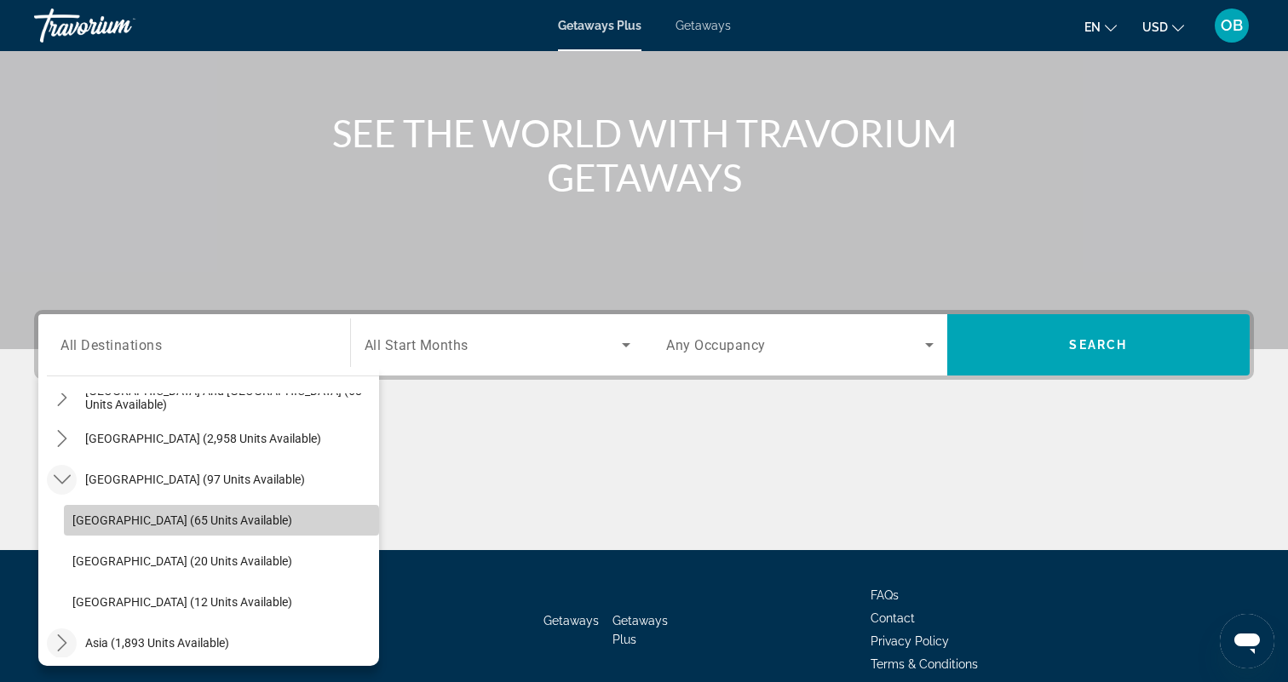
click at [141, 528] on span "Select destination: Costa Rica (65 units available)" at bounding box center [221, 520] width 315 height 41
type input "**********"
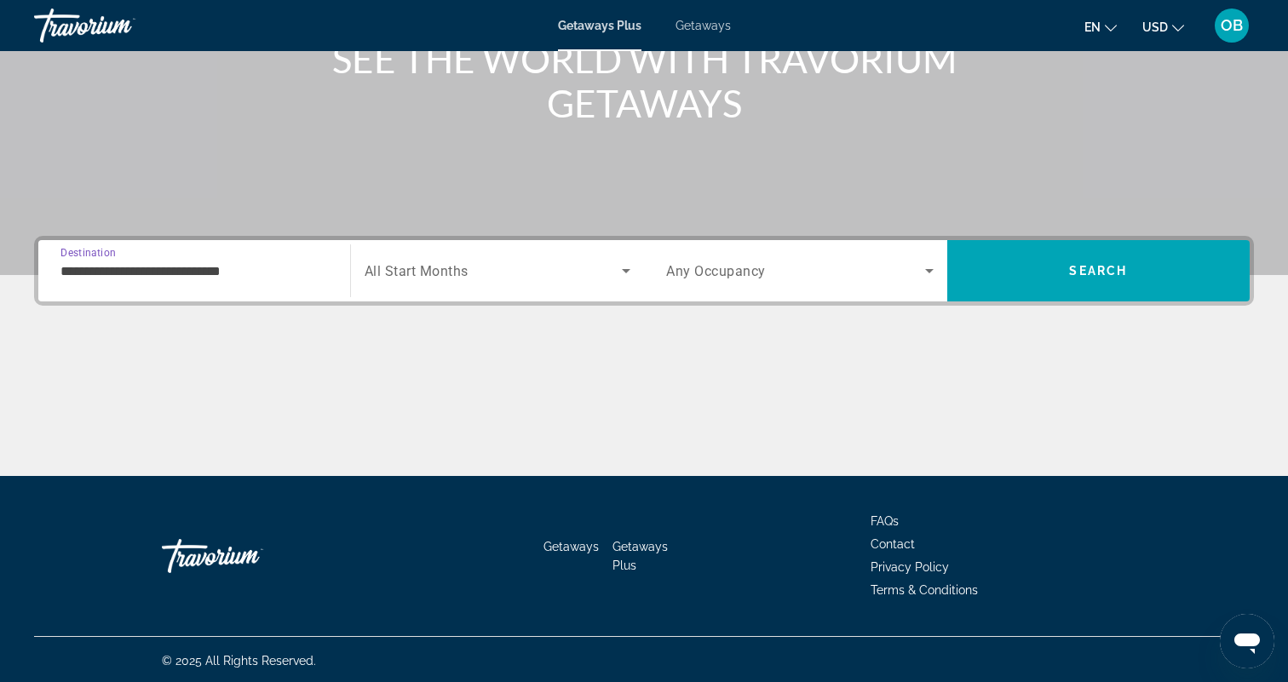
scroll to position [239, 0]
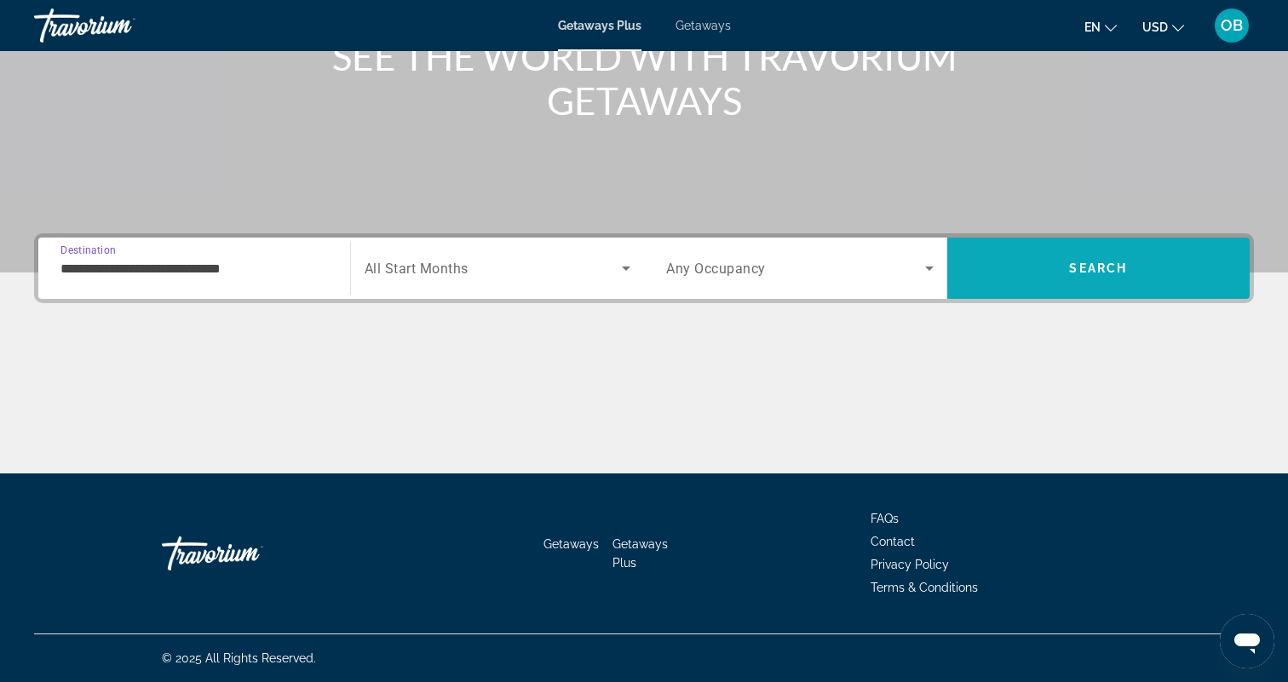
click at [1082, 269] on span "Search" at bounding box center [1098, 269] width 58 height 14
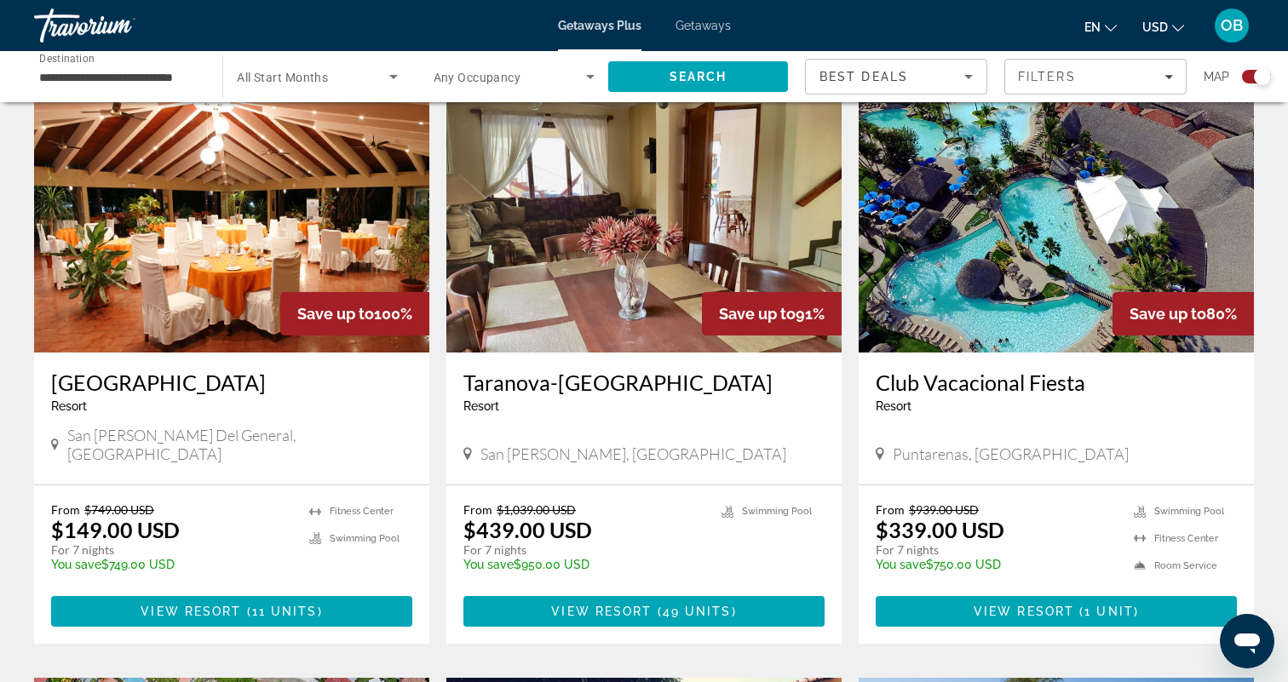
scroll to position [611, 0]
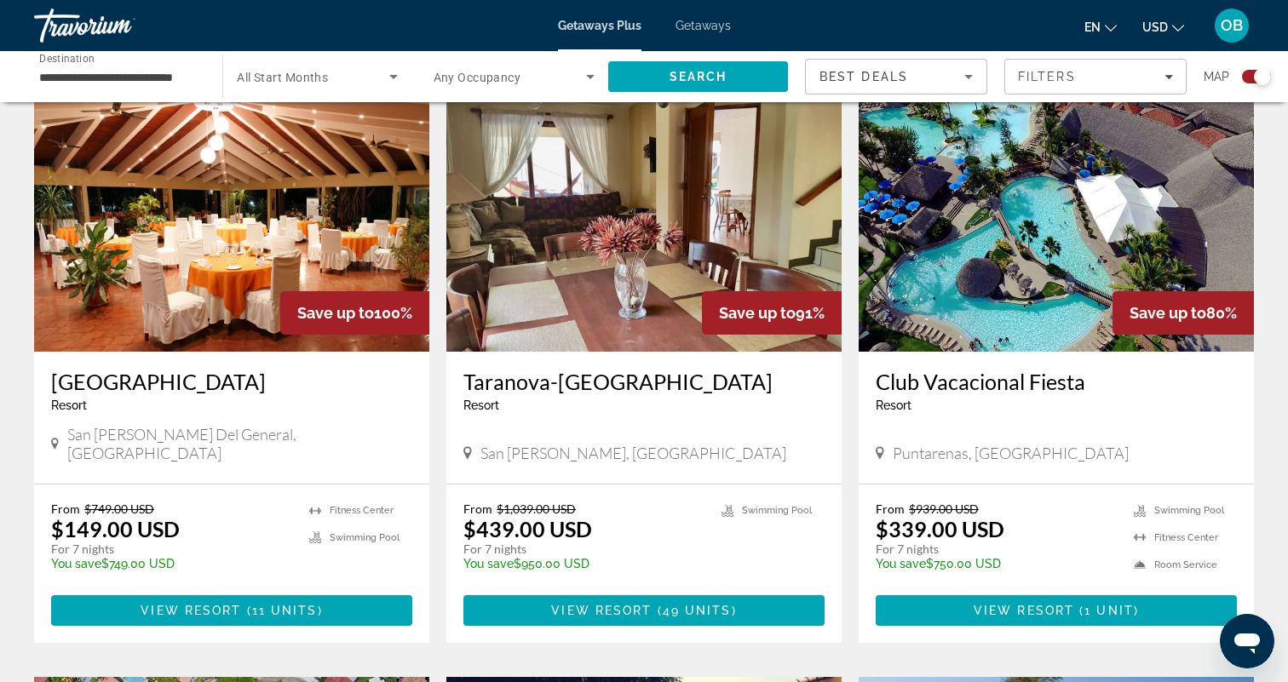
click at [357, 79] on span "Search widget" at bounding box center [313, 76] width 152 height 20
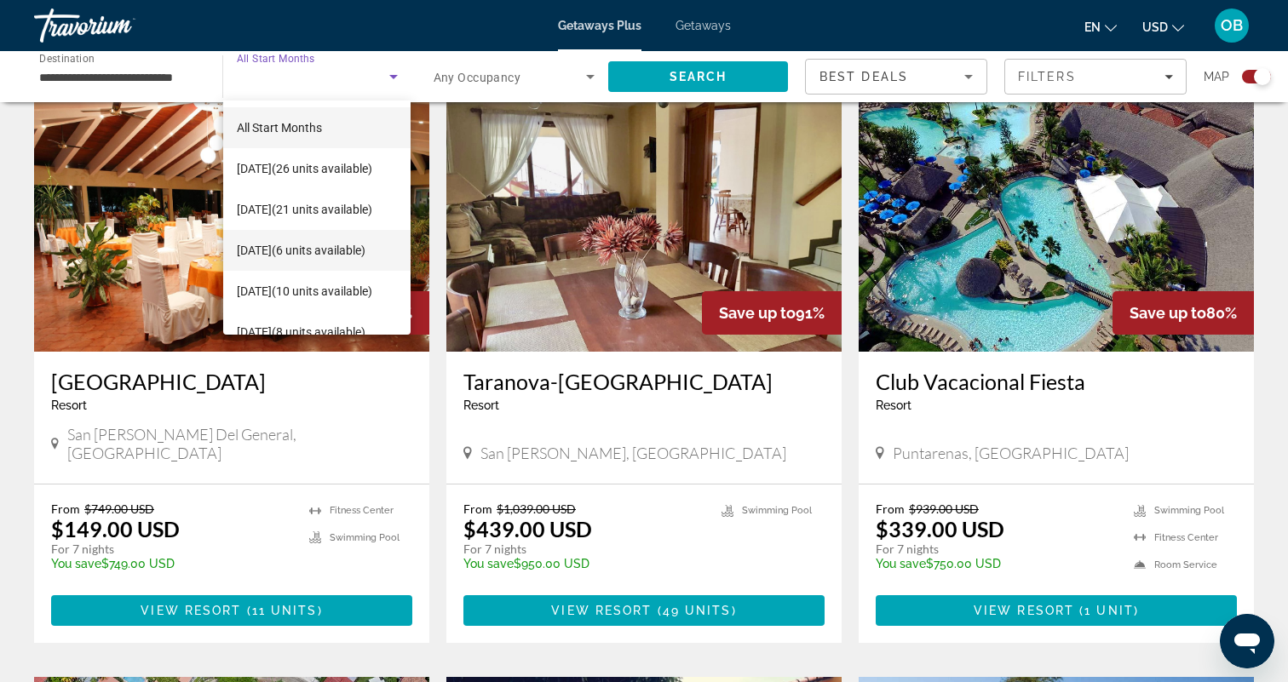
click at [314, 249] on span "[DATE] (6 units available)" at bounding box center [301, 250] width 129 height 20
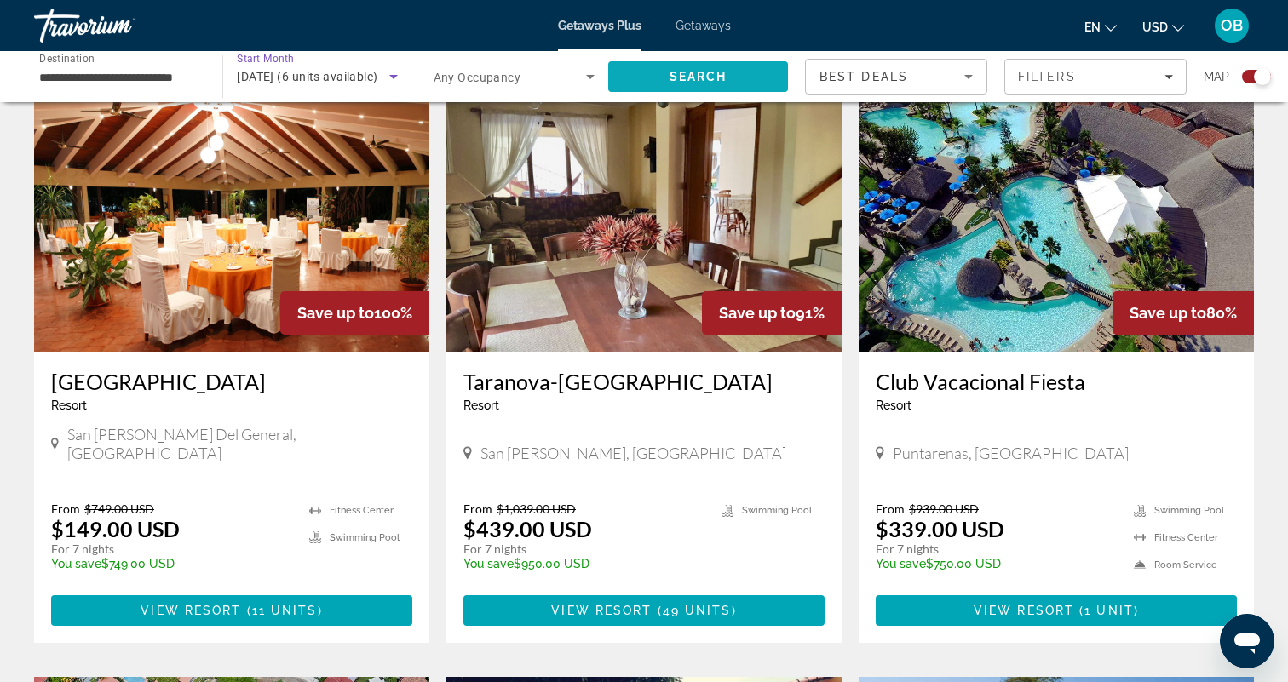
click at [706, 72] on span "Search" at bounding box center [699, 77] width 58 height 14
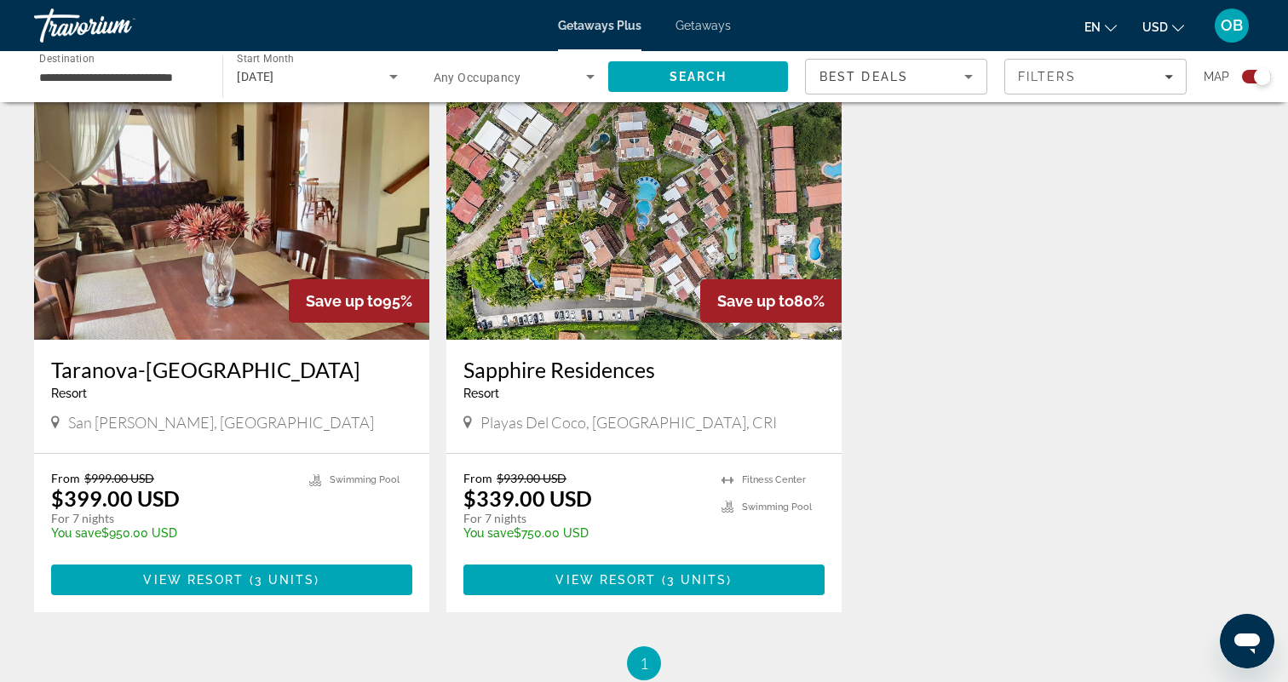
scroll to position [641, 0]
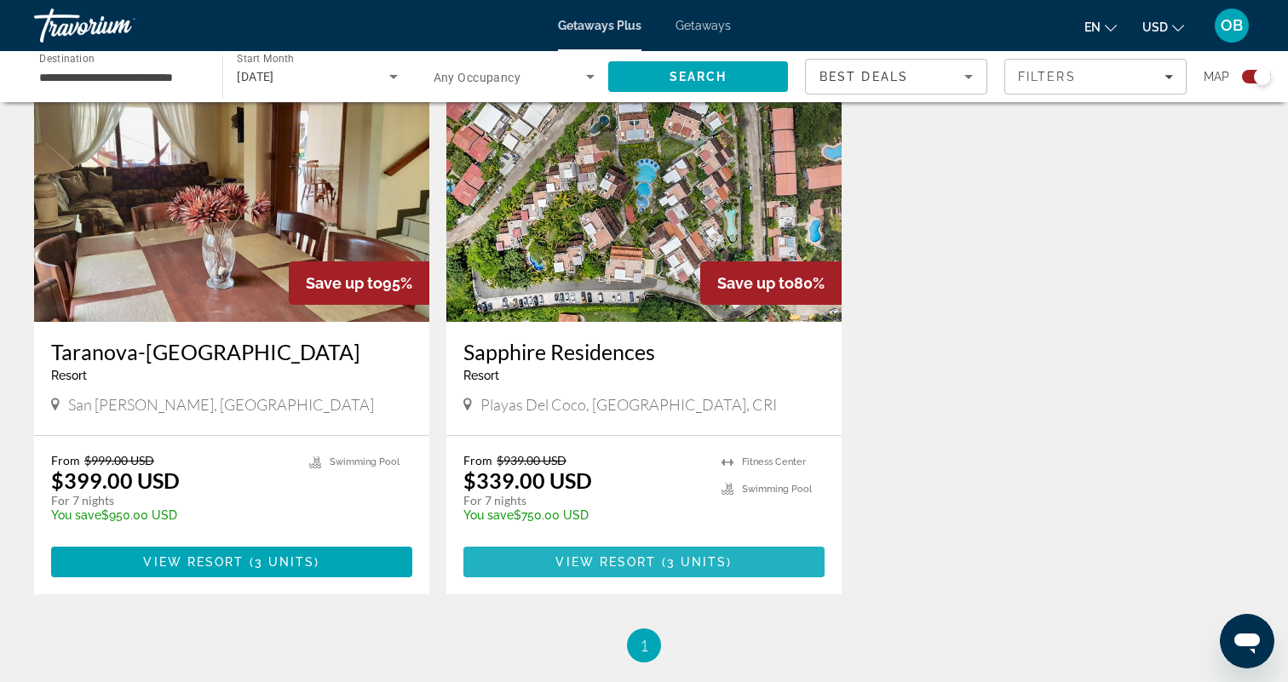
click at [659, 563] on span "Main content" at bounding box center [659, 562] width 5 height 14
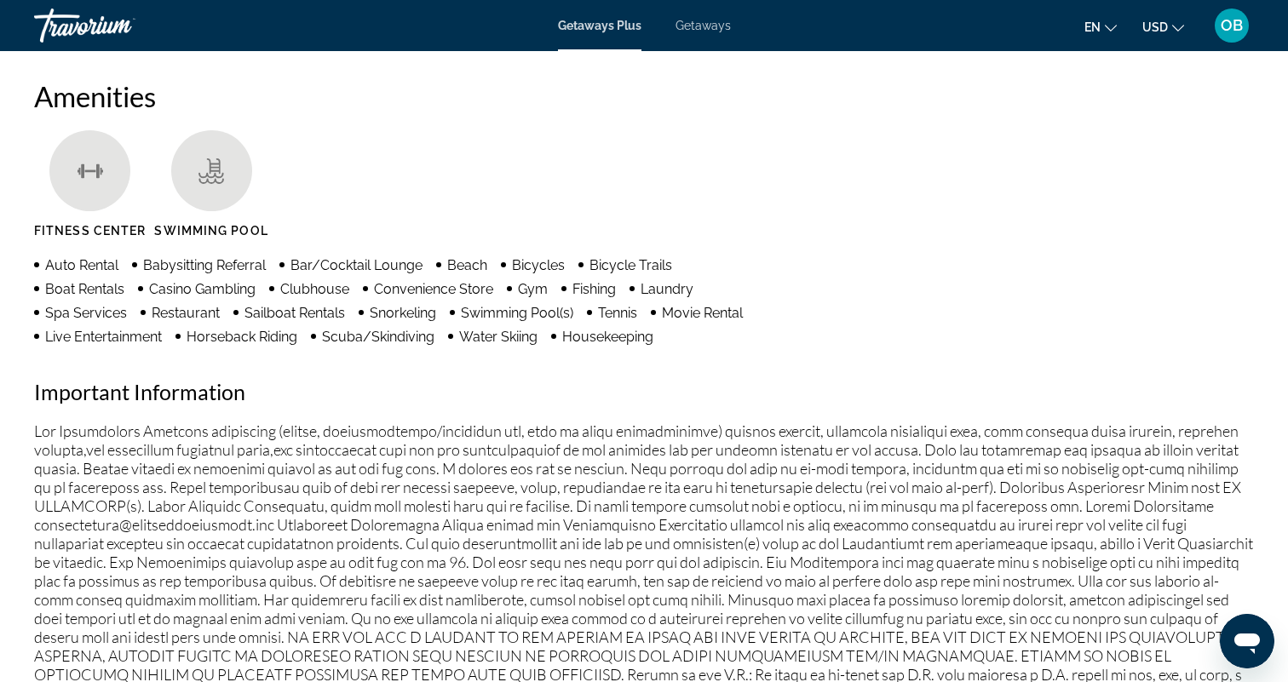
scroll to position [1310, 0]
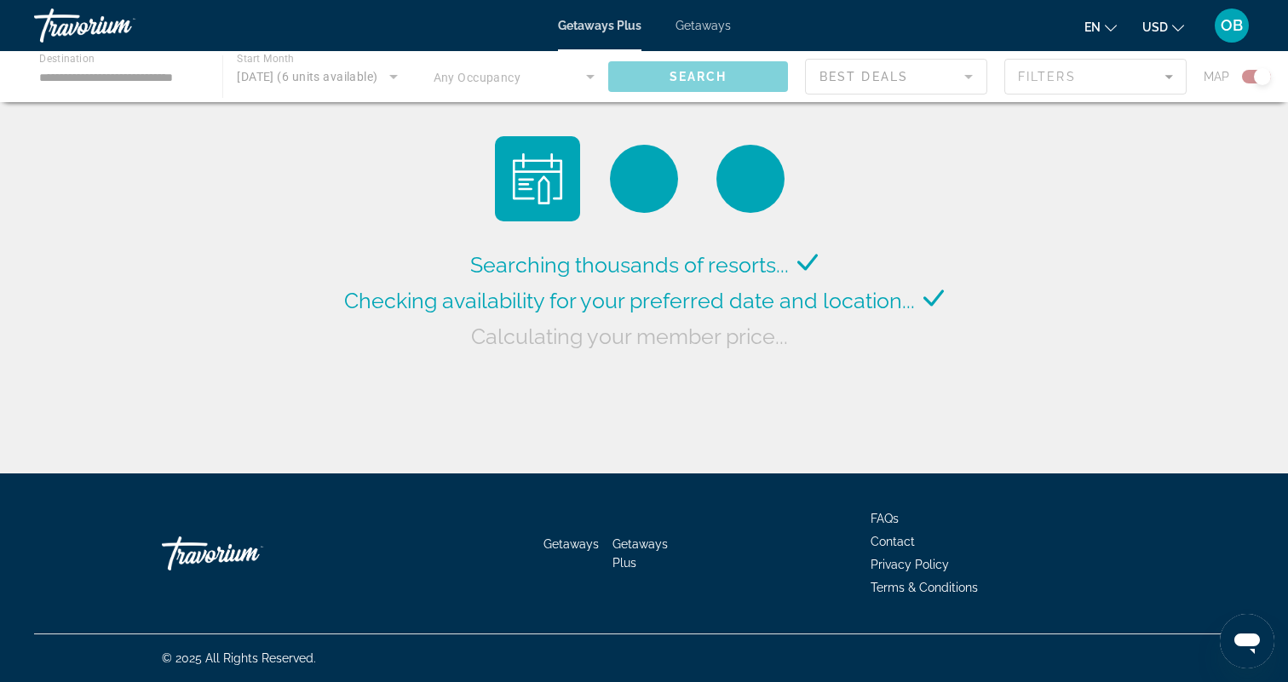
click at [707, 26] on span "Getaways" at bounding box center [703, 26] width 55 height 14
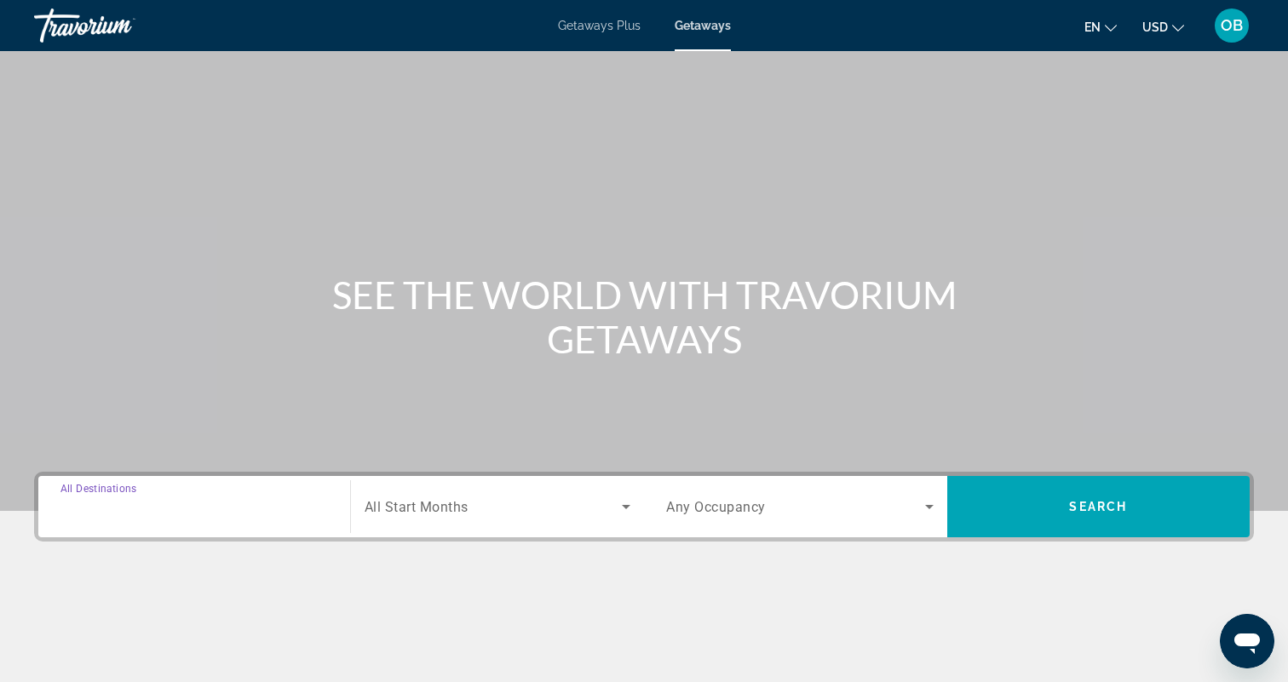
click at [232, 510] on input "Destination All Destinations" at bounding box center [194, 508] width 268 height 20
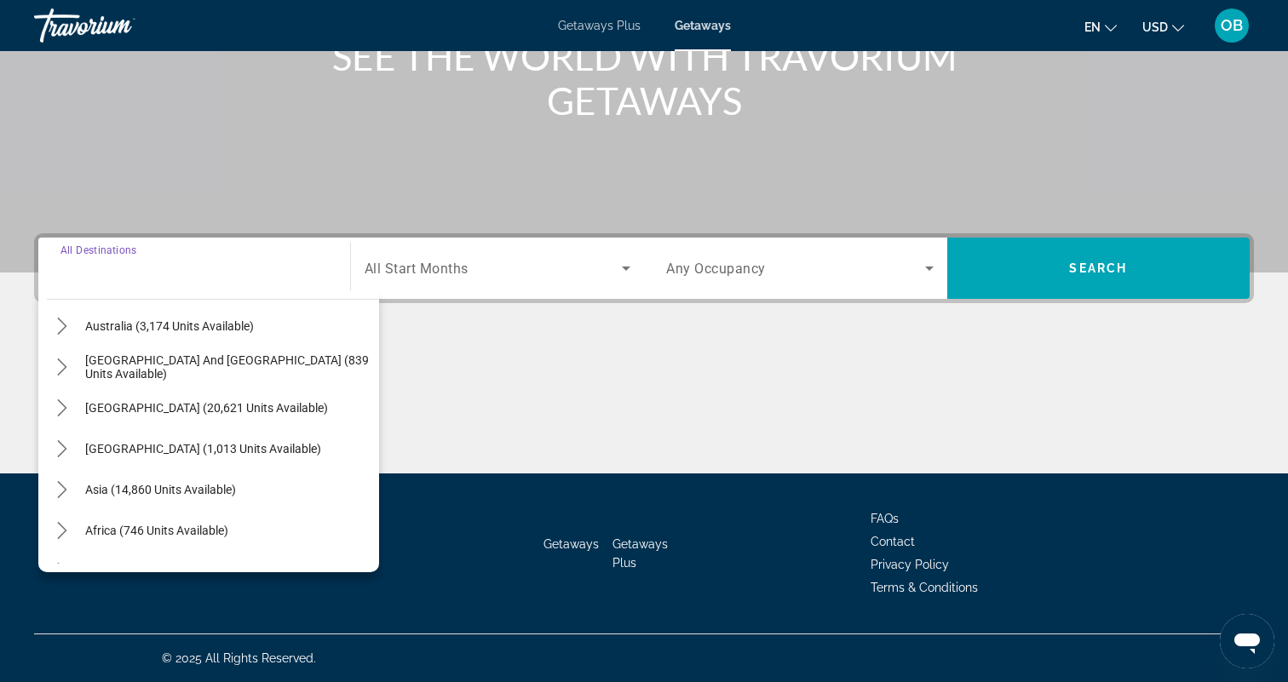
scroll to position [276, 0]
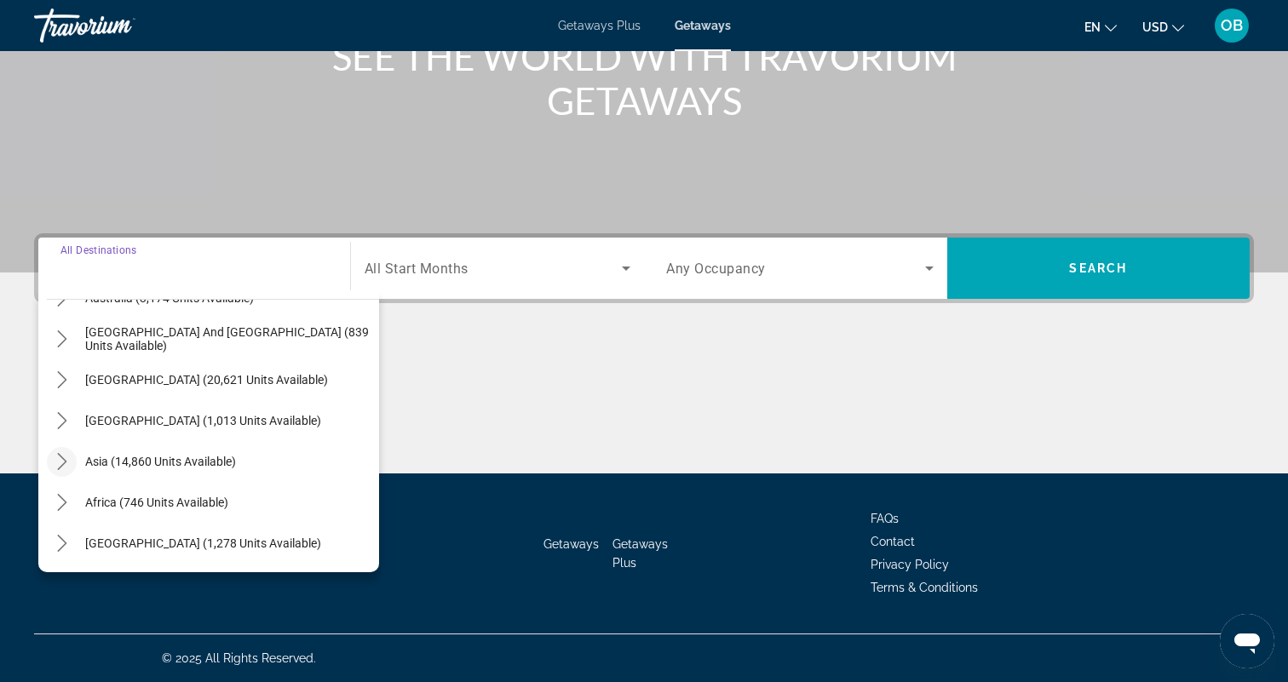
click at [66, 464] on icon "Toggle Asia (14,860 units available) submenu" at bounding box center [62, 461] width 17 height 17
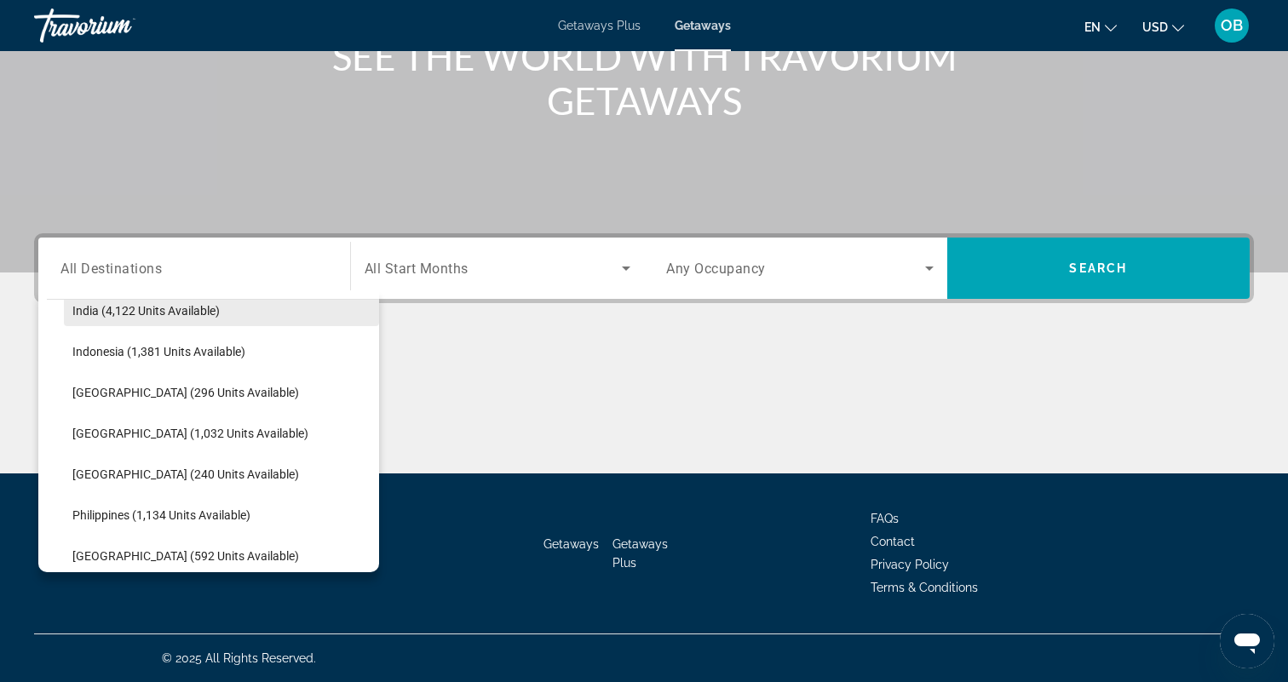
scroll to position [584, 0]
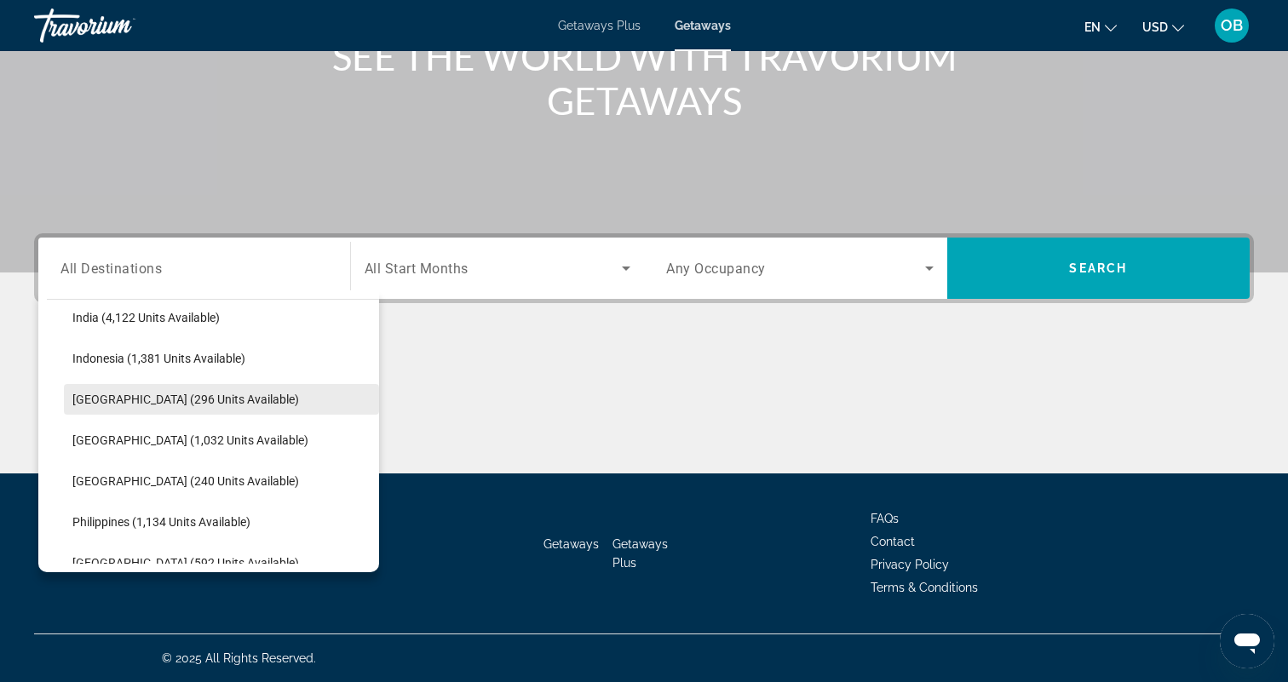
click at [185, 404] on span "[GEOGRAPHIC_DATA] (296 units available)" at bounding box center [185, 400] width 227 height 14
type input "**********"
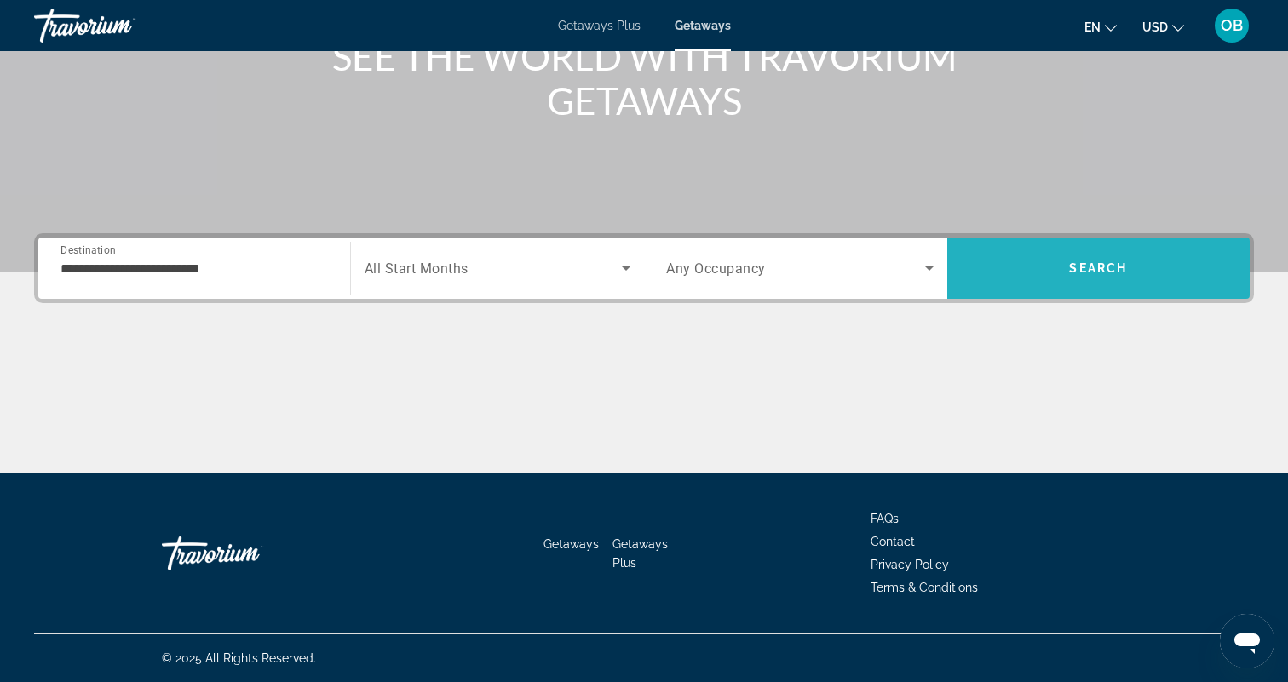
click at [1056, 277] on span "Search" at bounding box center [1098, 268] width 303 height 41
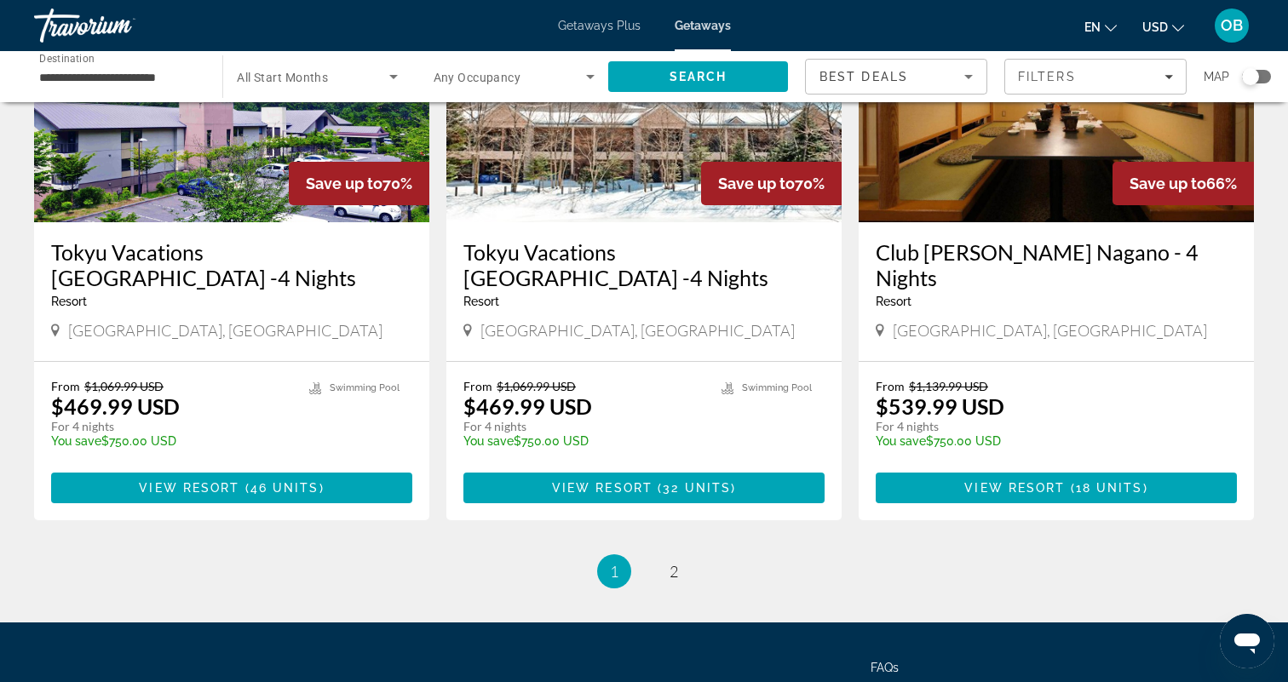
scroll to position [2066, 0]
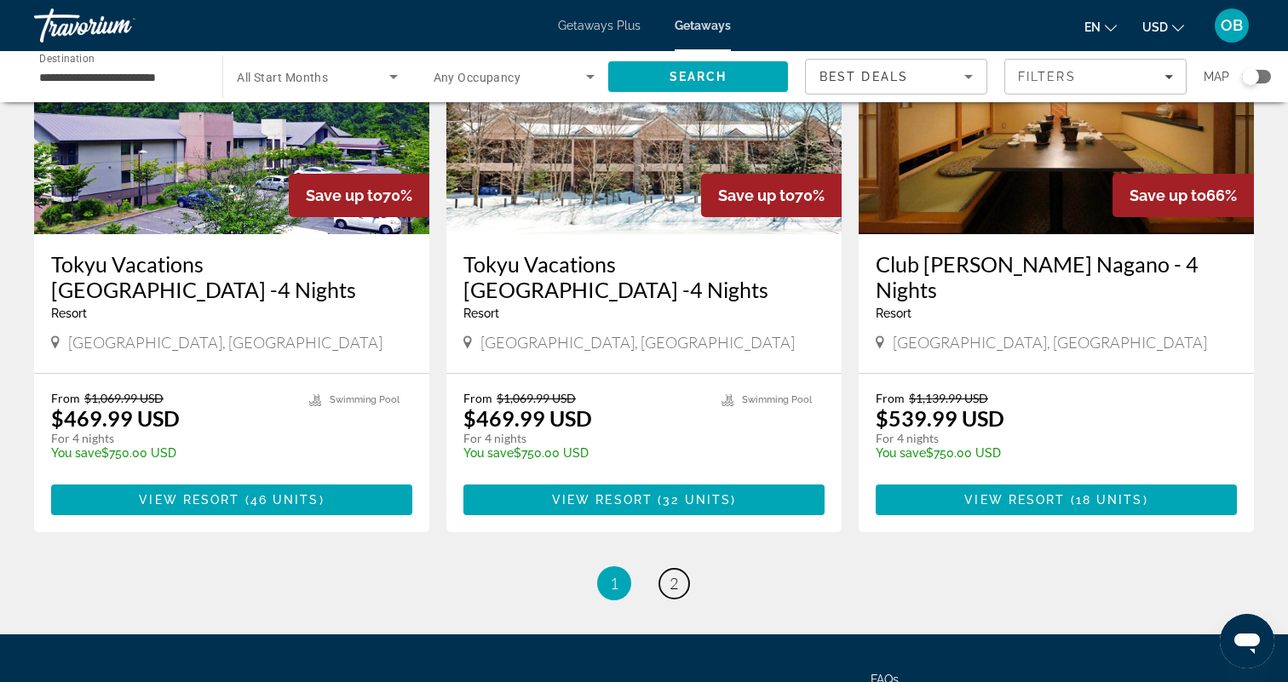
click at [676, 574] on span "2" at bounding box center [674, 583] width 9 height 19
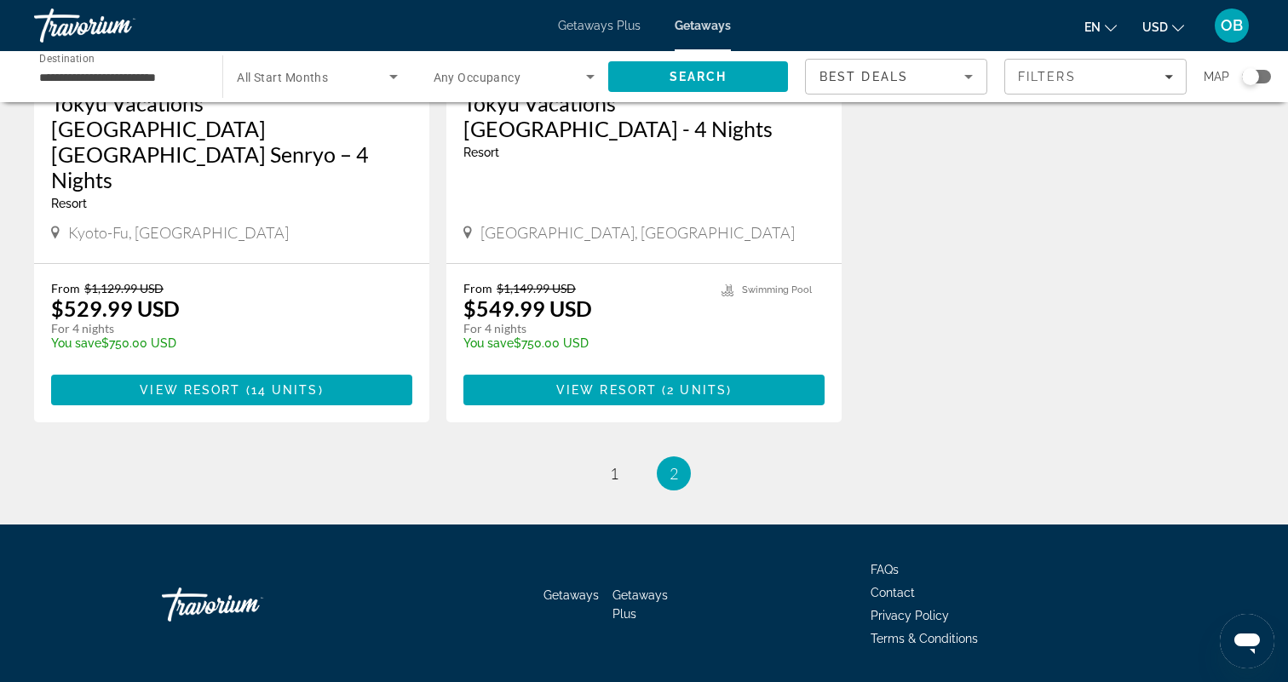
scroll to position [347, 0]
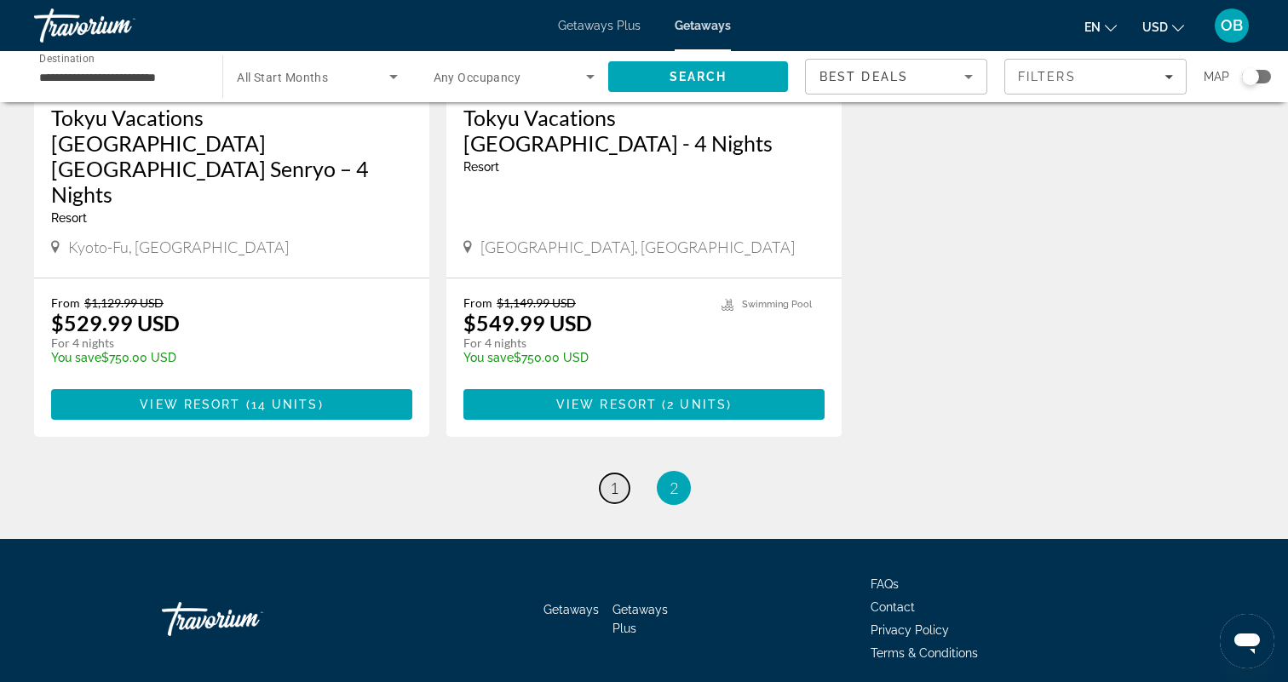
click at [610, 479] on span "1" at bounding box center [614, 488] width 9 height 19
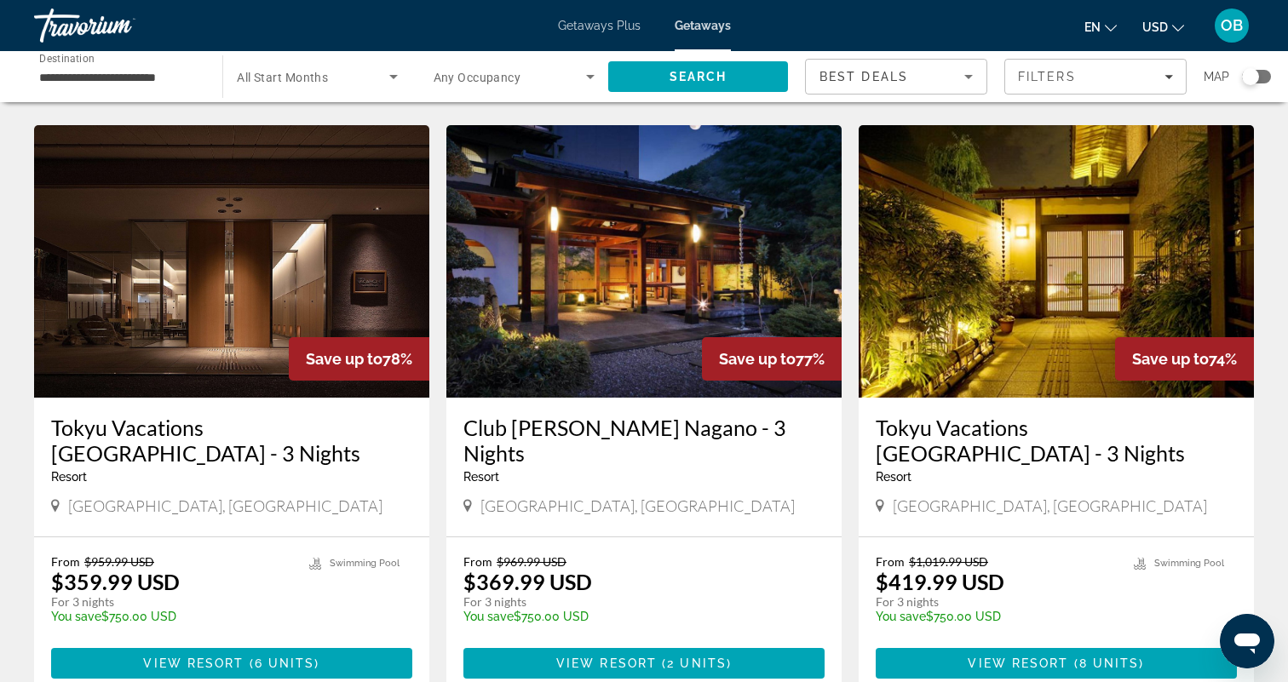
scroll to position [679, 0]
